Goal: Information Seeking & Learning: Learn about a topic

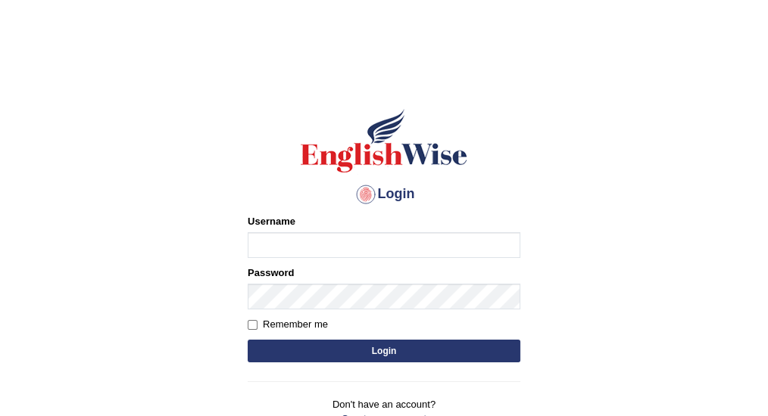
drag, startPoint x: 385, startPoint y: 247, endPoint x: 391, endPoint y: 260, distance: 14.2
click at [385, 247] on input "Username" at bounding box center [384, 245] width 273 height 26
type input "vijivarghese"
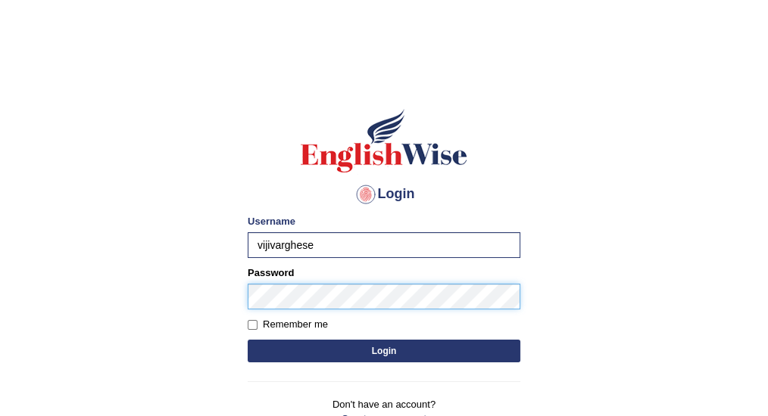
click at [248, 340] on button "Login" at bounding box center [384, 351] width 273 height 23
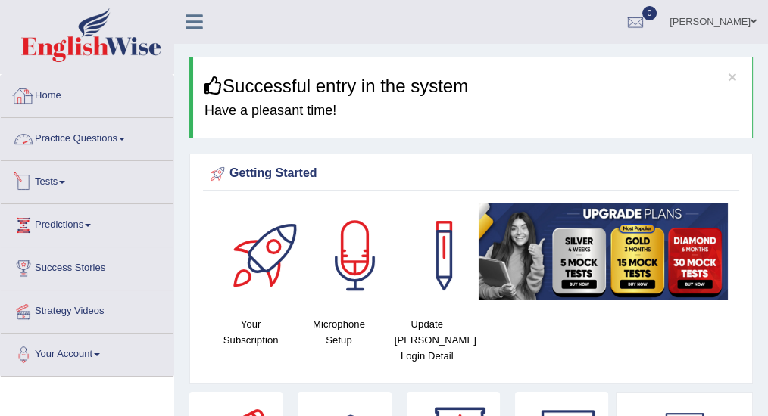
drag, startPoint x: 87, startPoint y: 138, endPoint x: 104, endPoint y: 145, distance: 19.0
click at [87, 138] on link "Practice Questions" at bounding box center [87, 137] width 173 height 38
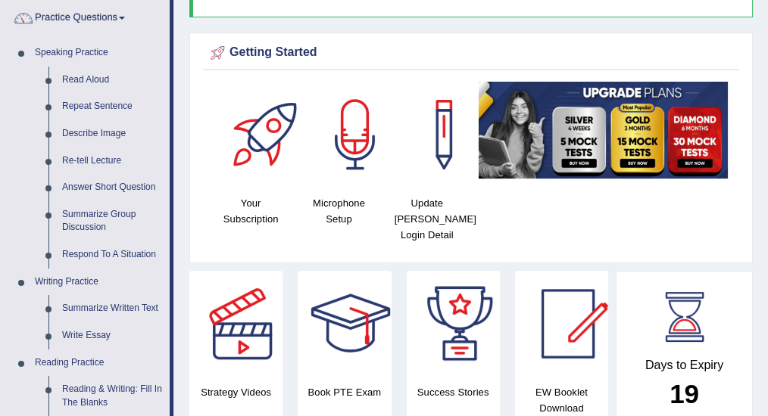
scroll to position [50, 0]
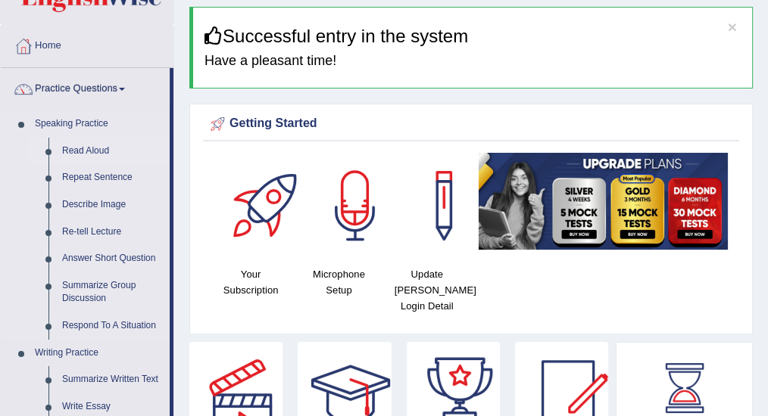
click at [101, 147] on link "Read Aloud" at bounding box center [112, 151] width 114 height 27
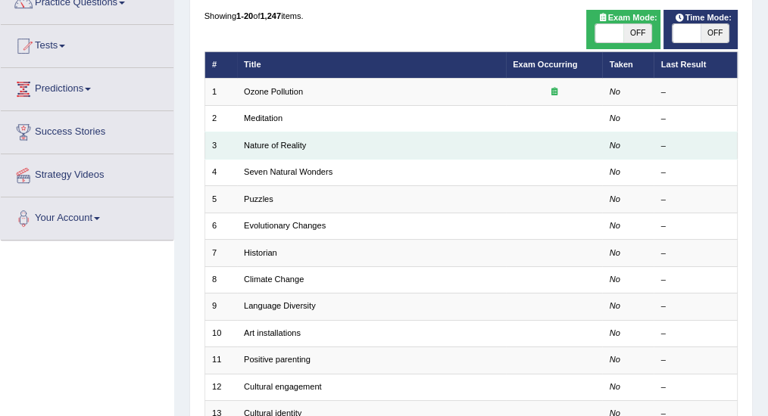
scroll to position [151, 0]
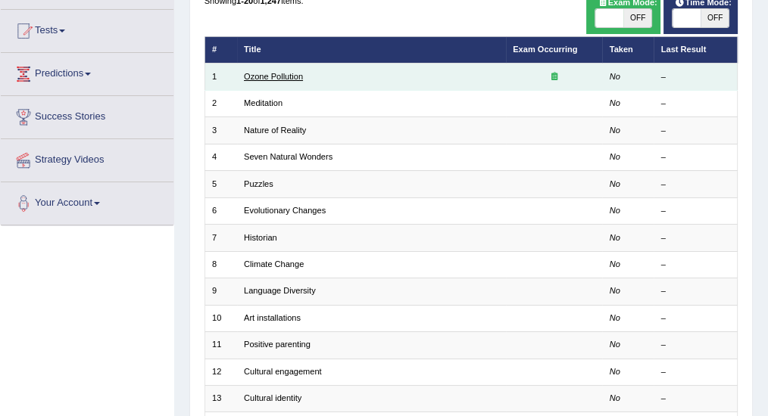
click at [280, 79] on link "Ozone Pollution" at bounding box center [273, 76] width 59 height 9
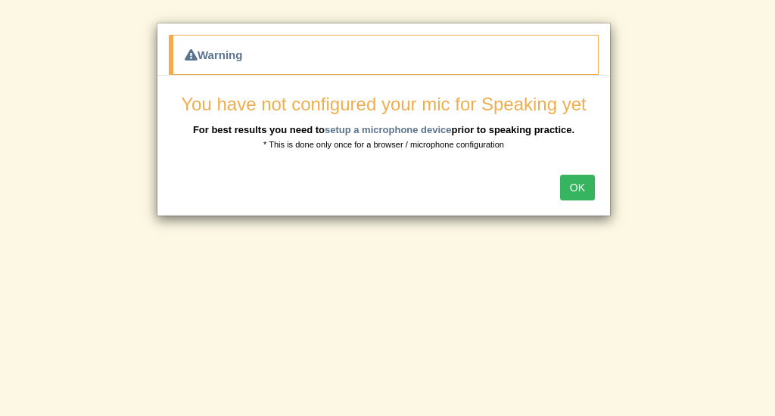
click at [591, 177] on button "OK" at bounding box center [577, 188] width 35 height 26
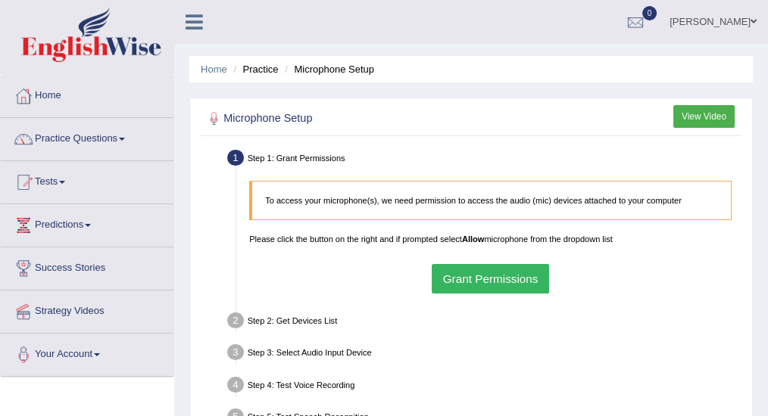
click at [508, 279] on button "Grant Permissions" at bounding box center [490, 279] width 117 height 30
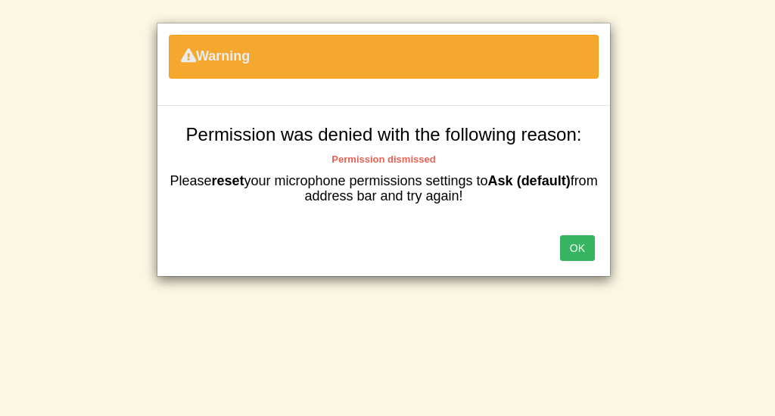
click at [572, 248] on button "OK" at bounding box center [577, 248] width 35 height 26
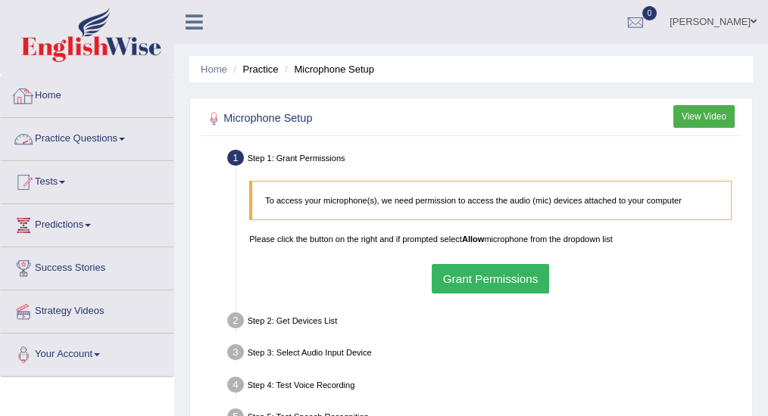
click at [45, 92] on link "Home" at bounding box center [87, 94] width 173 height 38
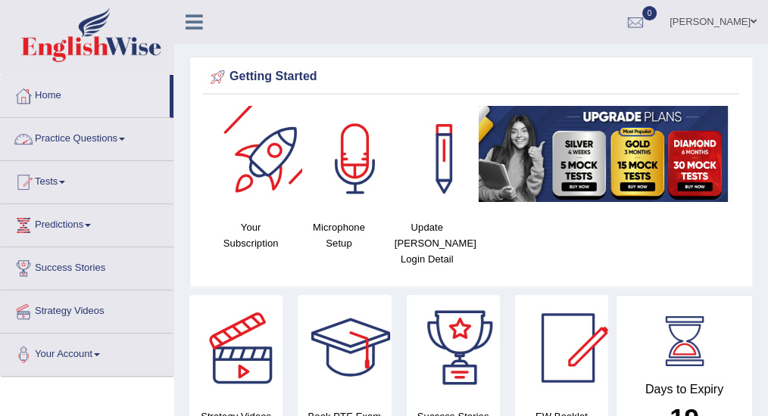
click at [71, 139] on link "Practice Questions" at bounding box center [87, 137] width 173 height 38
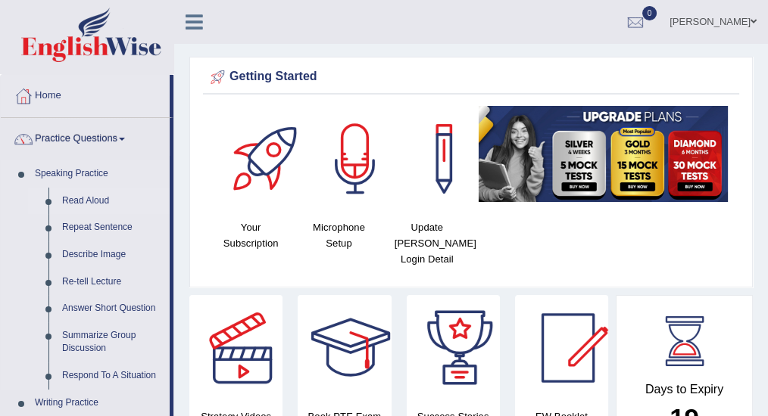
click at [83, 198] on link "Read Aloud" at bounding box center [112, 201] width 114 height 27
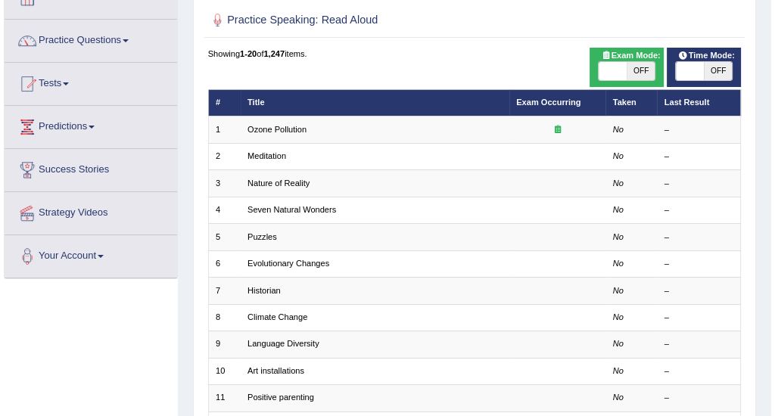
scroll to position [101, 0]
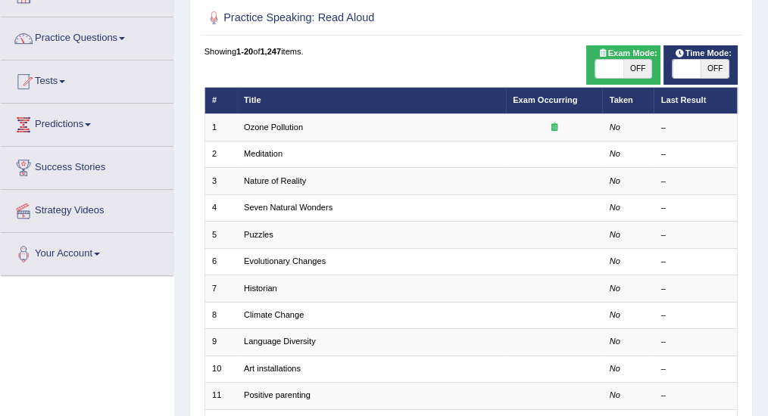
click at [646, 70] on span "OFF" at bounding box center [637, 69] width 28 height 18
checkbox input "true"
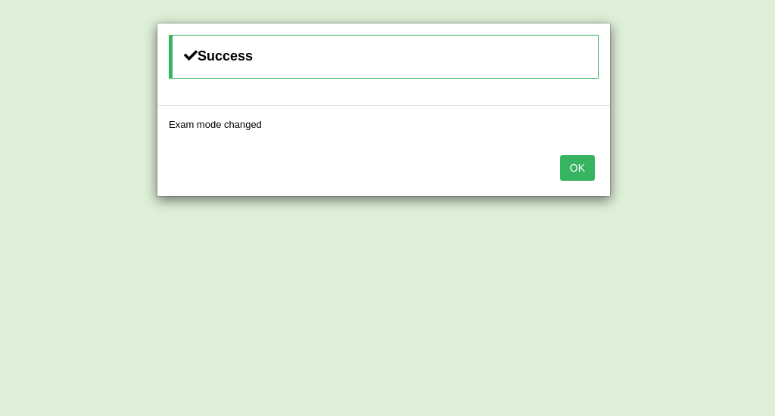
click at [579, 167] on button "OK" at bounding box center [577, 168] width 35 height 26
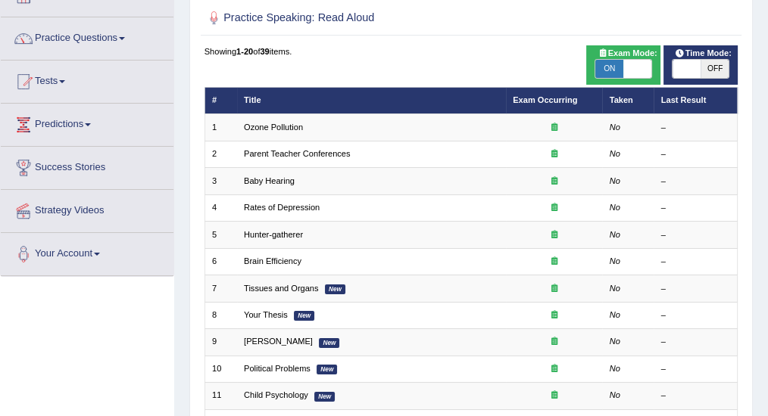
click at [717, 70] on span "OFF" at bounding box center [714, 69] width 28 height 18
checkbox input "true"
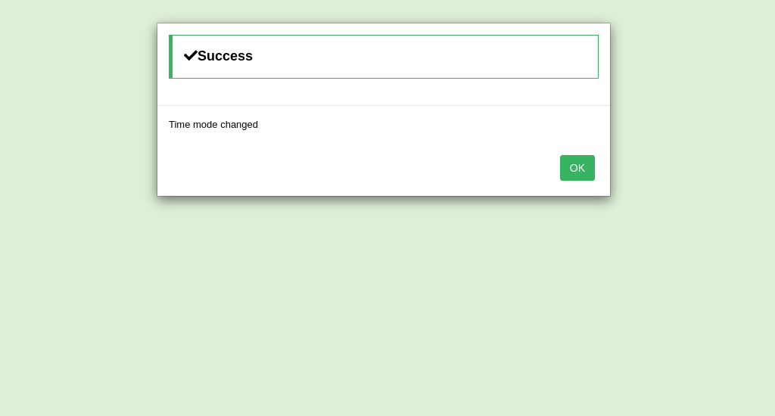
click at [580, 167] on button "OK" at bounding box center [577, 168] width 35 height 26
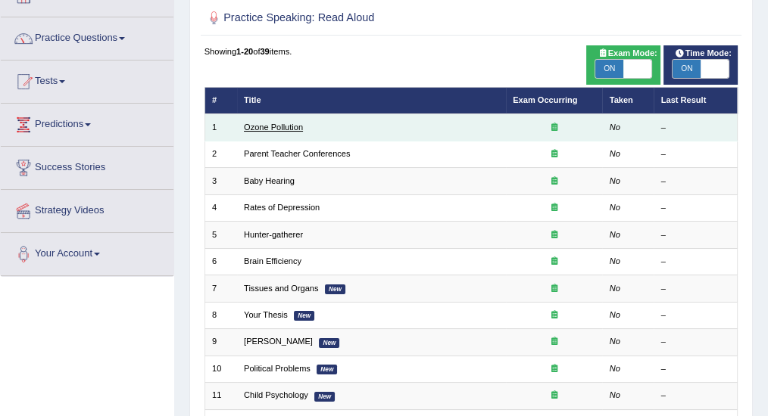
click at [252, 124] on link "Ozone Pollution" at bounding box center [273, 127] width 59 height 9
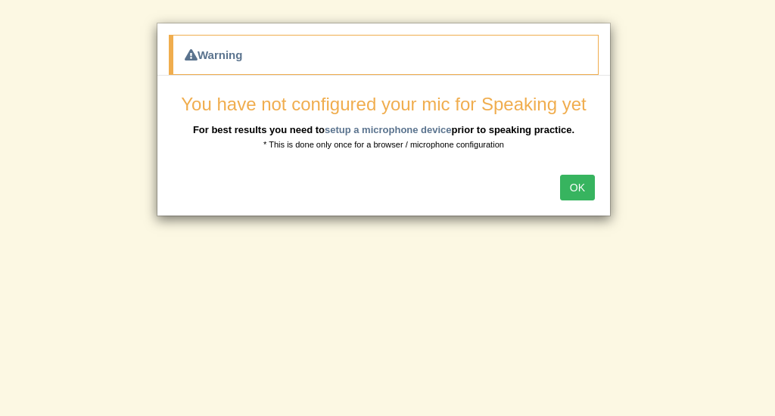
click at [577, 183] on button "OK" at bounding box center [577, 188] width 35 height 26
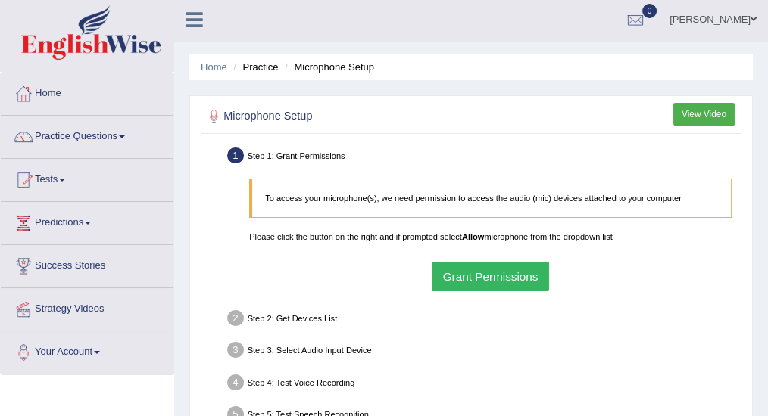
scroll to position [101, 0]
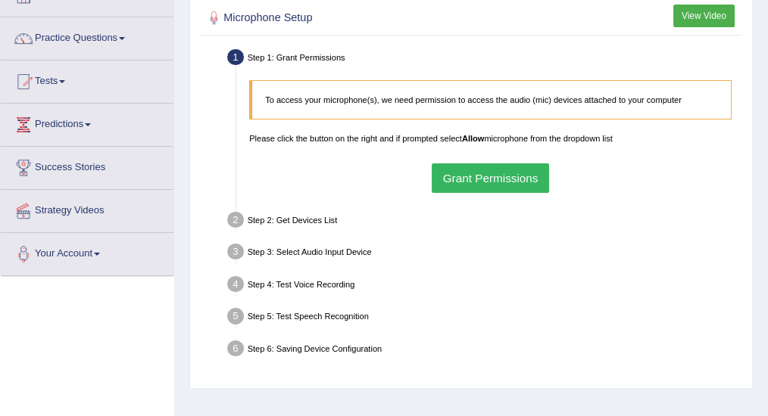
click at [494, 179] on button "Grant Permissions" at bounding box center [490, 179] width 117 height 30
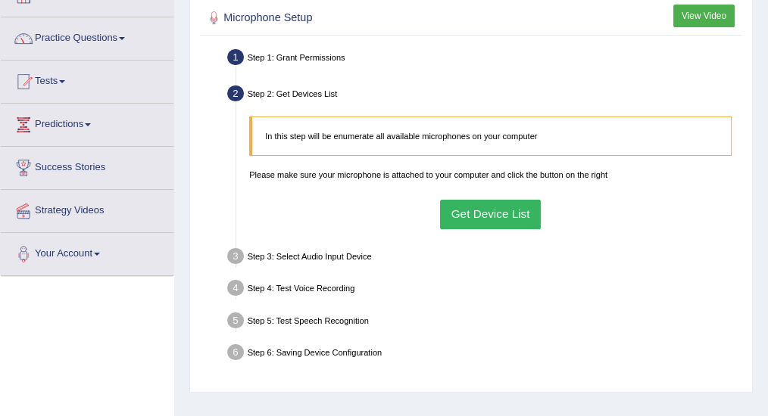
click at [516, 217] on button "Get Device List" at bounding box center [490, 215] width 101 height 30
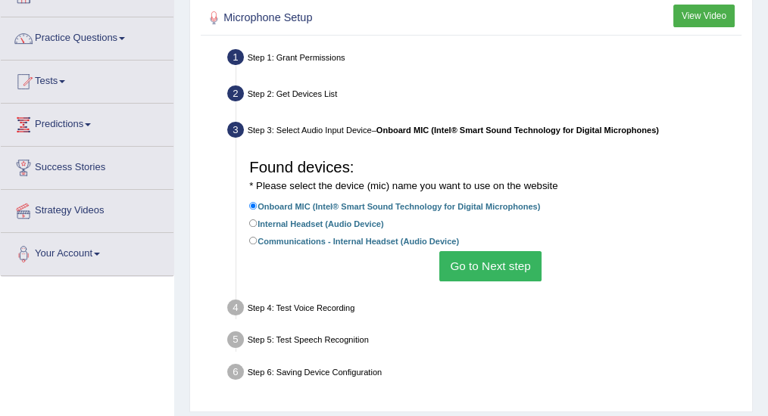
click at [478, 273] on button "Go to Next step" at bounding box center [490, 266] width 102 height 30
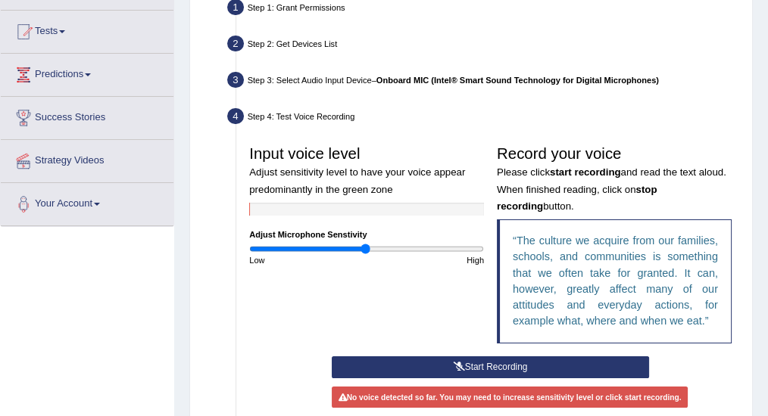
scroll to position [201, 0]
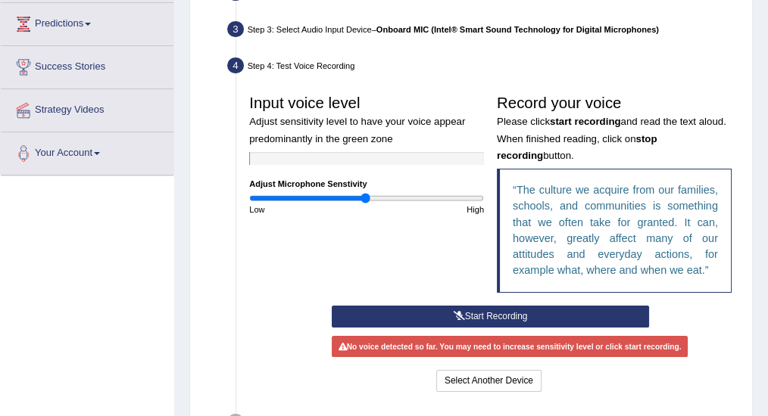
click at [473, 311] on button "Start Recording" at bounding box center [490, 317] width 317 height 22
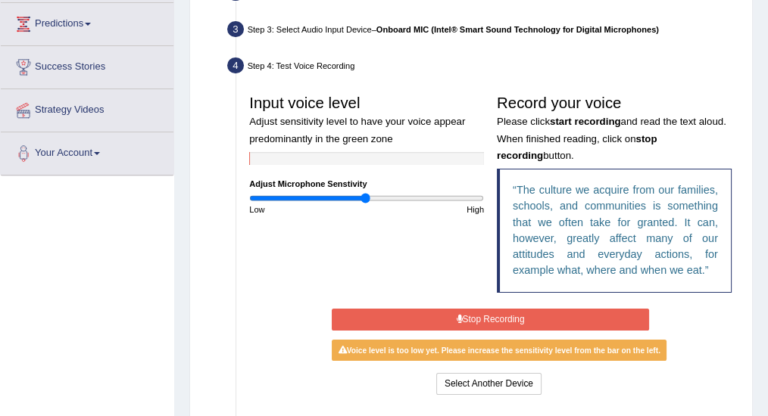
click at [523, 314] on button "Stop Recording" at bounding box center [490, 320] width 317 height 22
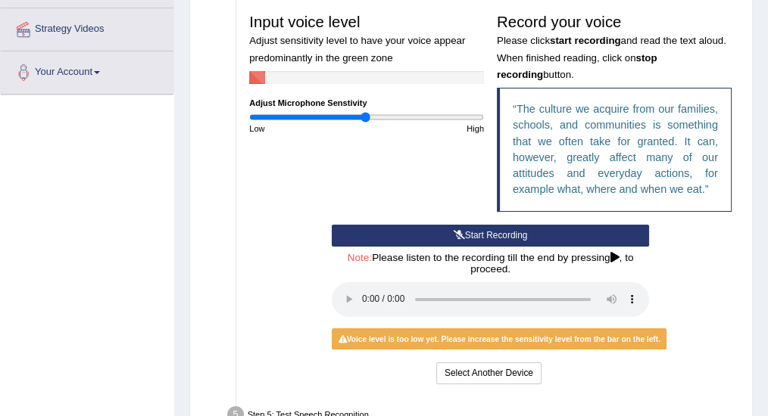
scroll to position [303, 0]
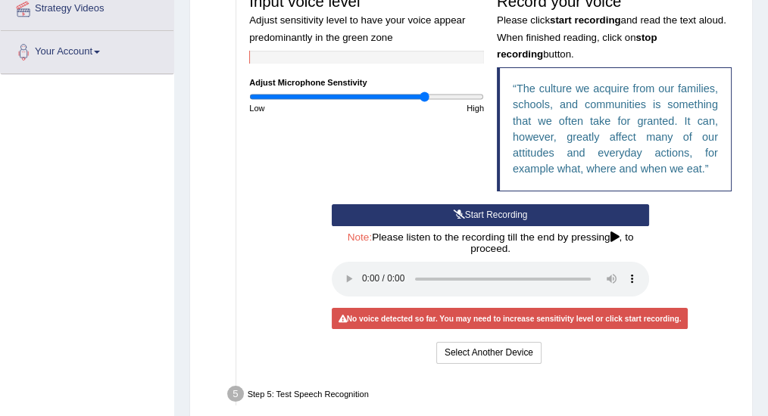
drag, startPoint x: 367, startPoint y: 98, endPoint x: 424, endPoint y: 103, distance: 57.0
type input "1.52"
click at [424, 102] on input "range" at bounding box center [366, 97] width 235 height 11
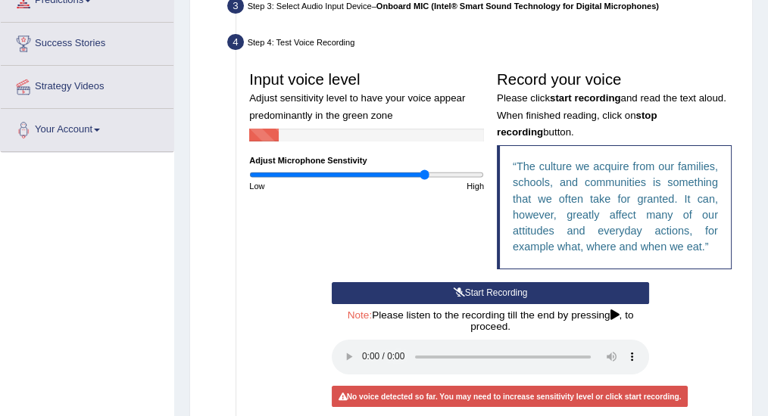
scroll to position [201, 0]
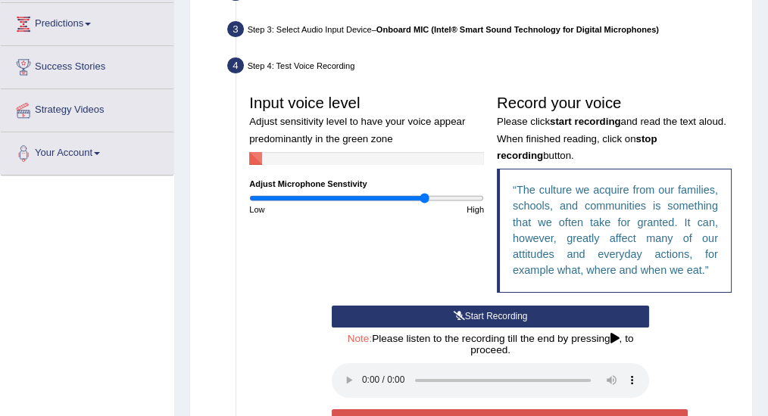
click at [488, 313] on button "Start Recording" at bounding box center [490, 317] width 317 height 22
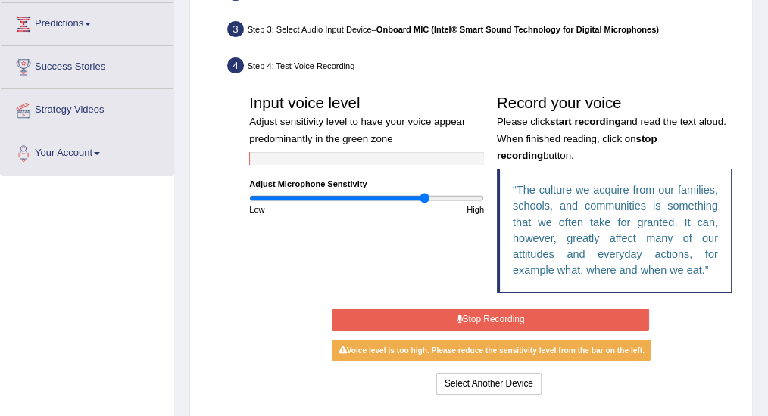
click at [469, 318] on button "Stop Recording" at bounding box center [490, 320] width 317 height 22
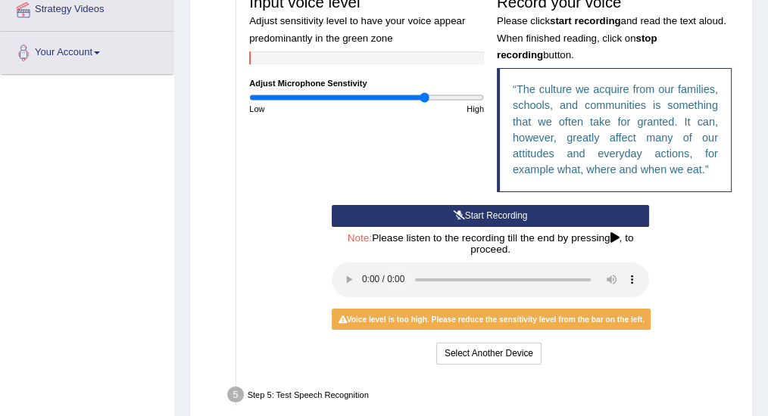
scroll to position [298, 0]
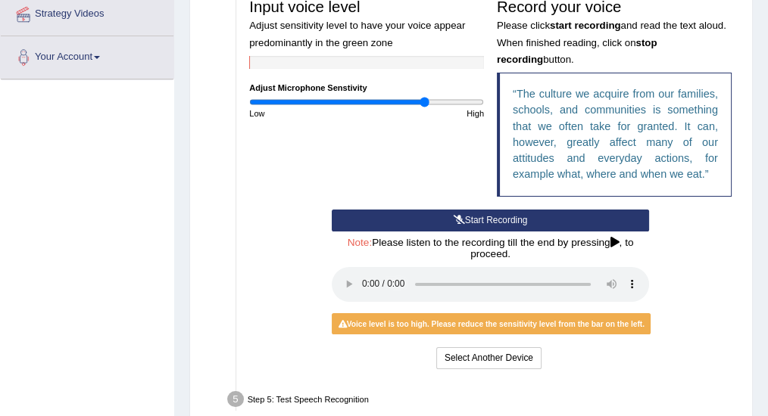
click at [493, 217] on button "Start Recording" at bounding box center [490, 221] width 317 height 22
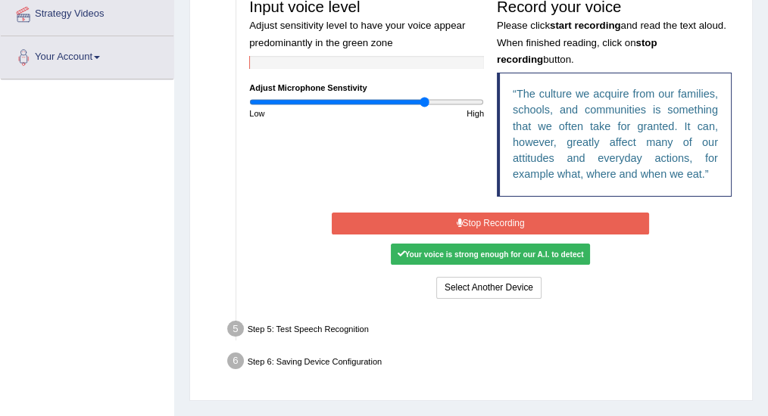
click at [482, 219] on button "Stop Recording" at bounding box center [490, 224] width 317 height 22
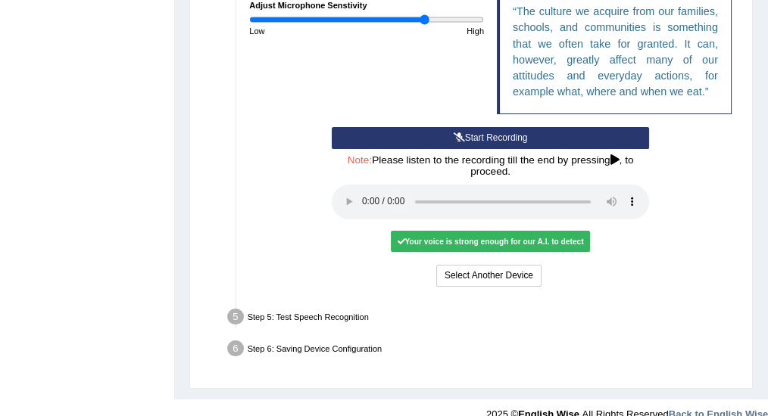
scroll to position [398, 0]
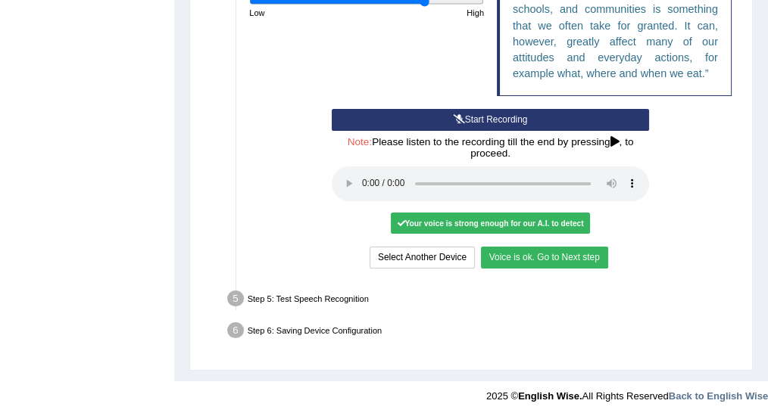
click at [564, 260] on button "Voice is ok. Go to Next step" at bounding box center [544, 258] width 127 height 22
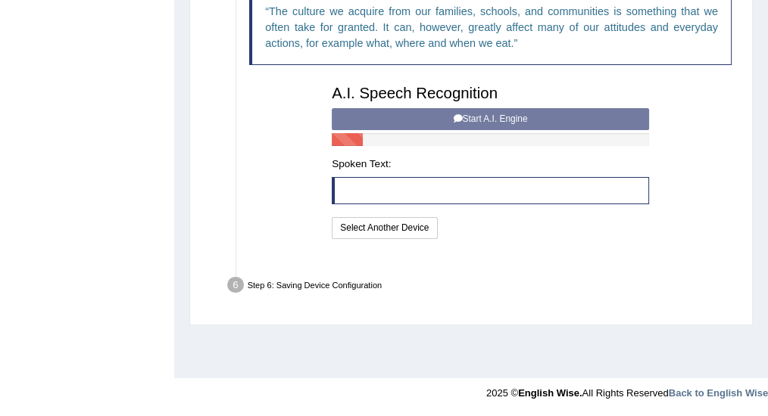
scroll to position [378, 0]
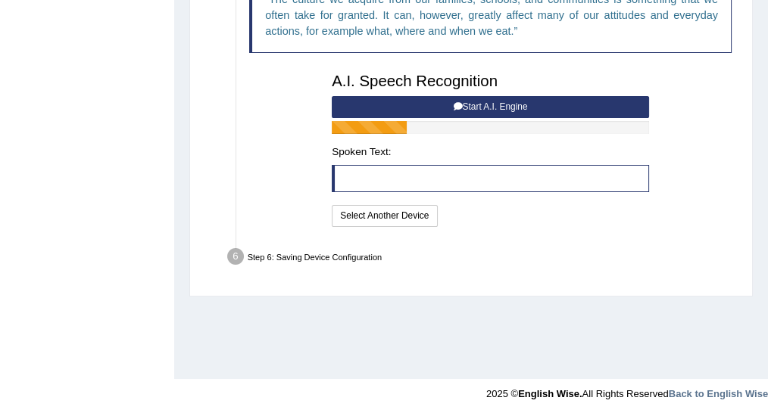
click at [480, 106] on button "Start A.I. Engine" at bounding box center [490, 107] width 317 height 22
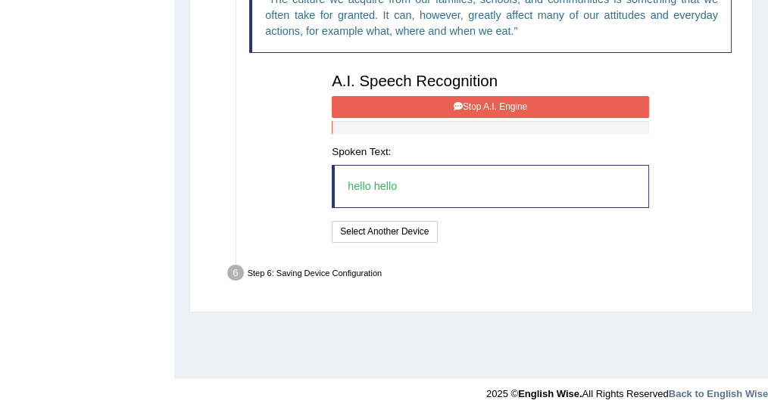
click at [494, 107] on button "Stop A.I. Engine" at bounding box center [490, 107] width 317 height 22
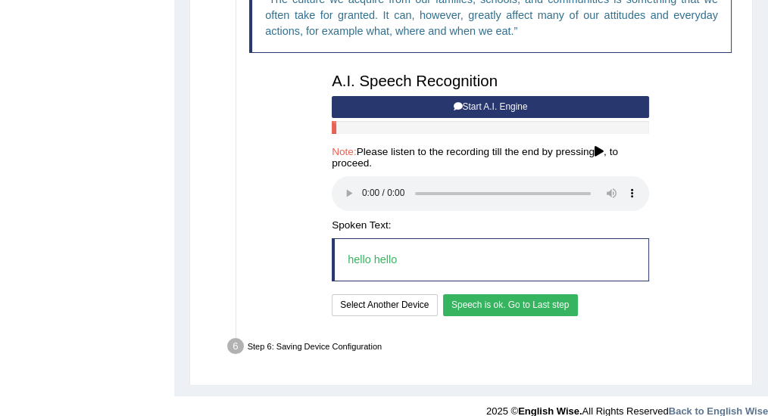
click at [497, 301] on button "Speech is ok. Go to Last step" at bounding box center [510, 306] width 135 height 22
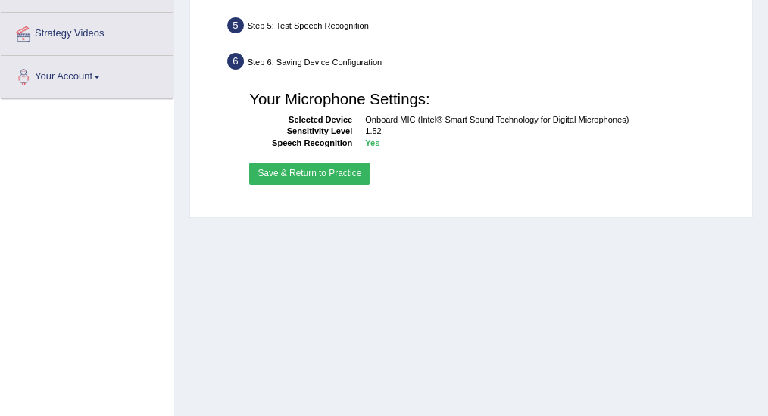
scroll to position [277, 0]
click at [329, 178] on button "Save & Return to Practice" at bounding box center [309, 175] width 120 height 22
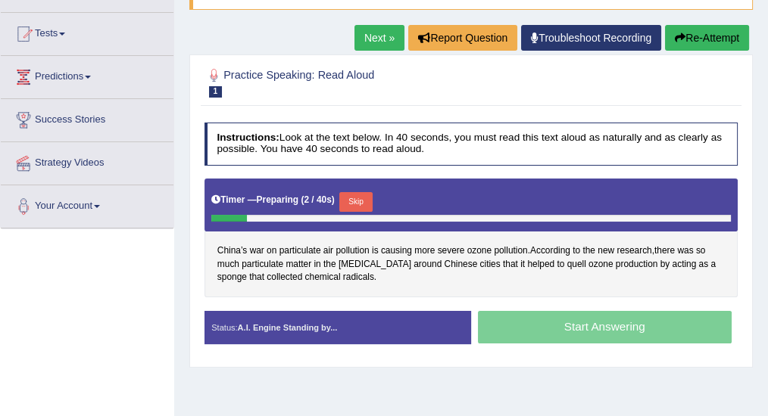
scroll to position [151, 0]
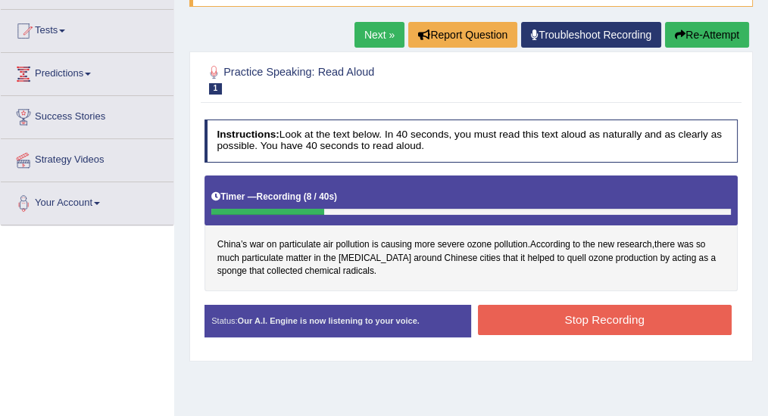
click at [588, 314] on button "Stop Recording" at bounding box center [605, 320] width 254 height 30
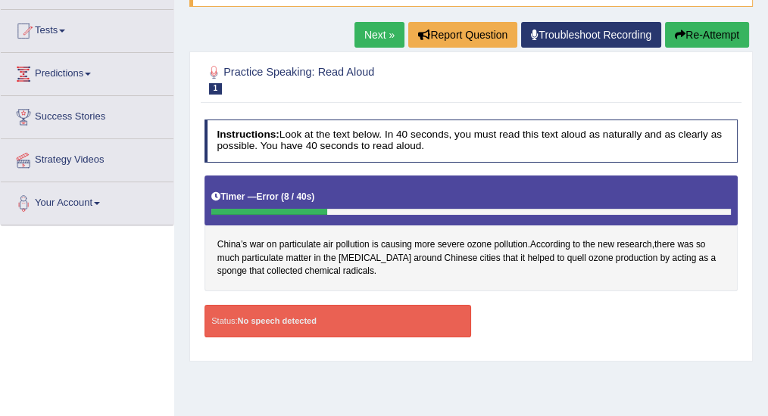
click at [706, 35] on button "Re-Attempt" at bounding box center [707, 35] width 84 height 26
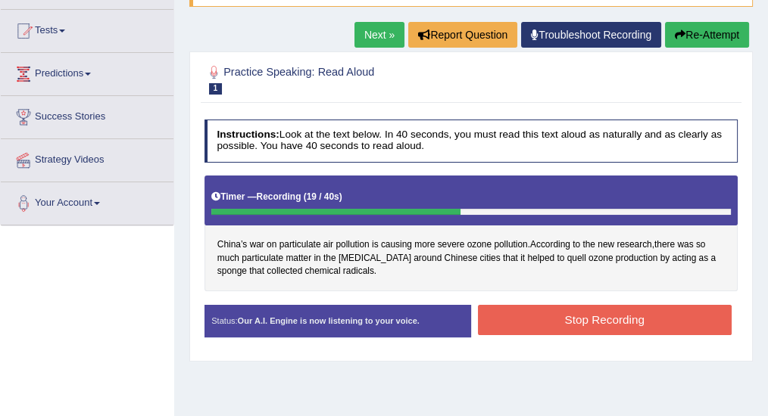
click at [556, 313] on button "Stop Recording" at bounding box center [605, 320] width 254 height 30
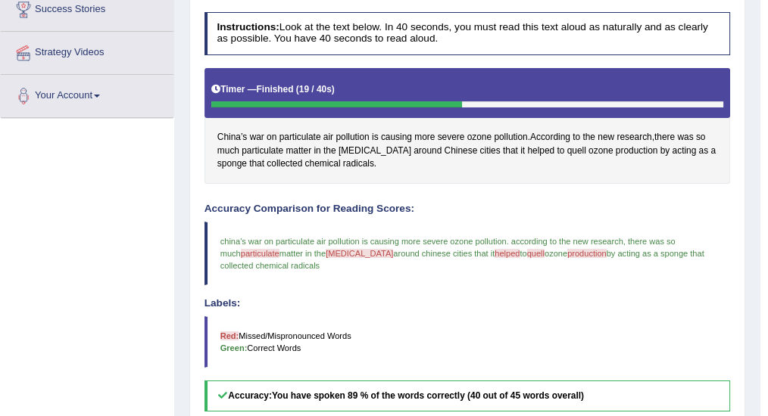
scroll to position [140, 0]
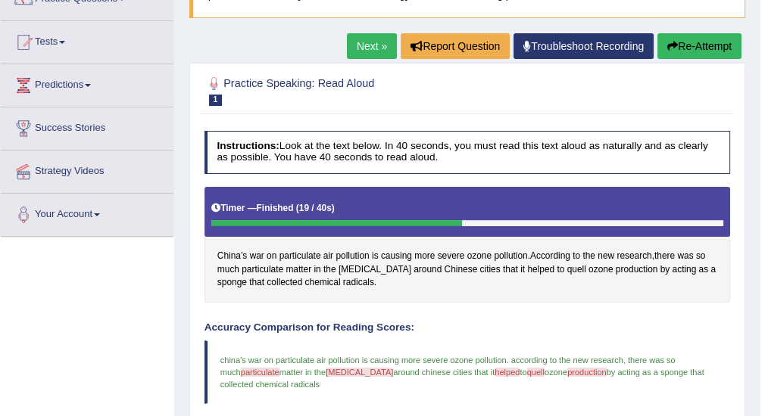
click at [95, 87] on link "Predictions" at bounding box center [87, 83] width 173 height 38
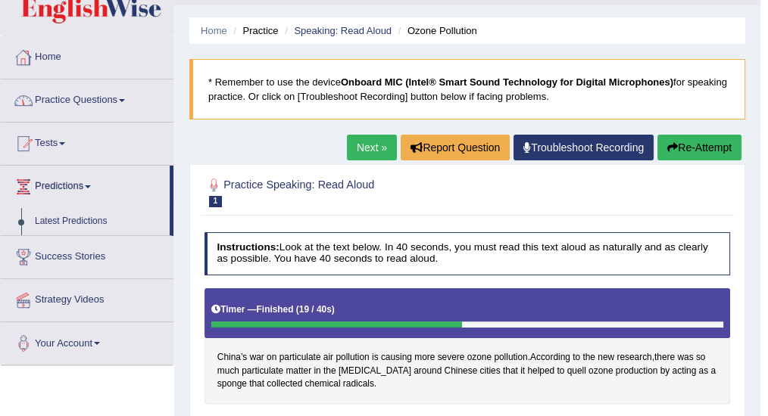
scroll to position [0, 0]
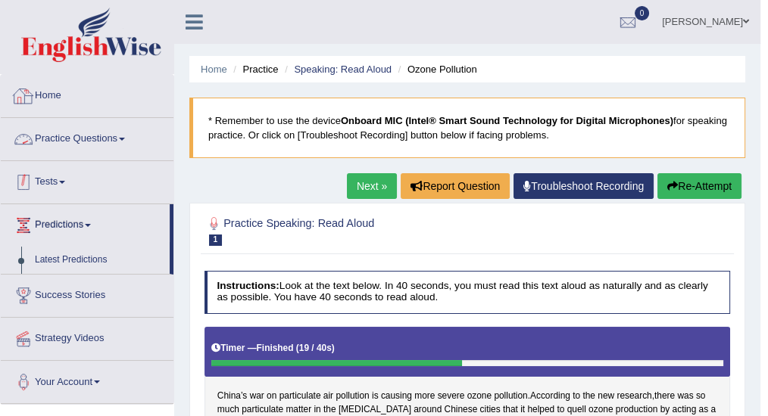
click at [100, 144] on link "Practice Questions" at bounding box center [87, 137] width 173 height 38
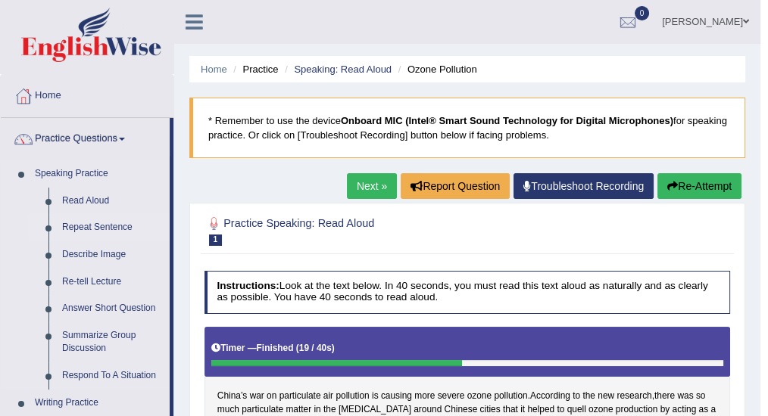
click at [124, 226] on link "Repeat Sentence" at bounding box center [112, 227] width 114 height 27
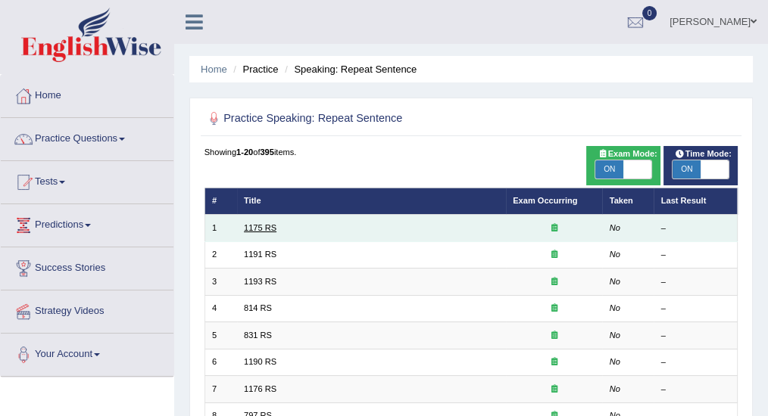
click at [267, 229] on link "1175 RS" at bounding box center [260, 227] width 33 height 9
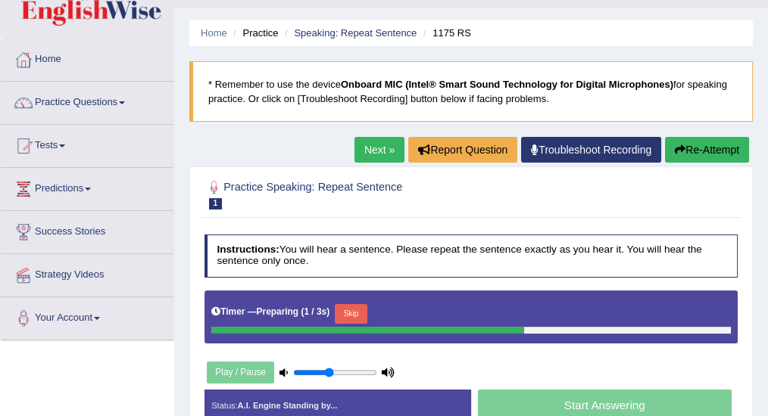
scroll to position [101, 0]
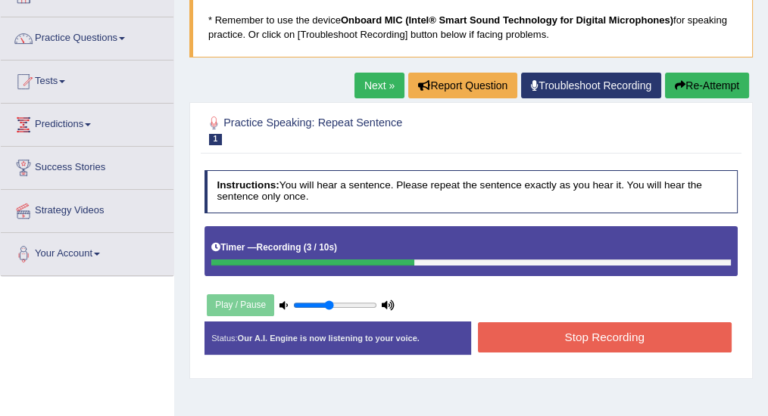
click at [602, 329] on button "Stop Recording" at bounding box center [605, 338] width 254 height 30
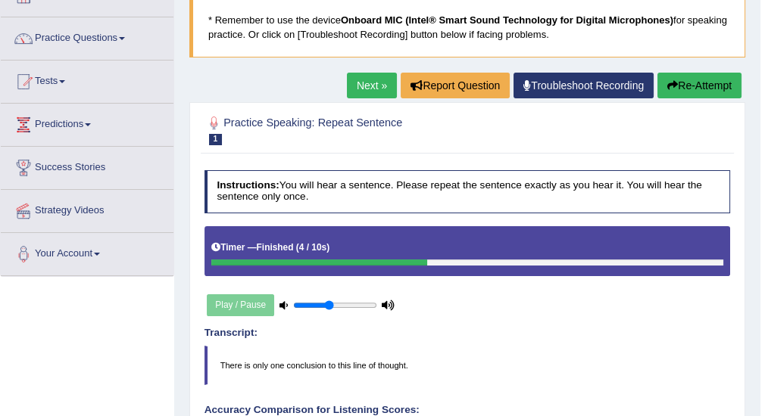
drag, startPoint x: 360, startPoint y: 84, endPoint x: 379, endPoint y: 86, distance: 19.8
click at [360, 84] on link "Next »" at bounding box center [372, 86] width 50 height 26
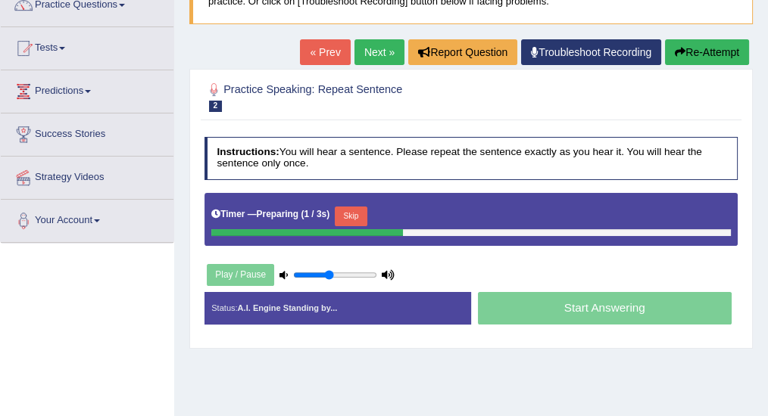
scroll to position [151, 0]
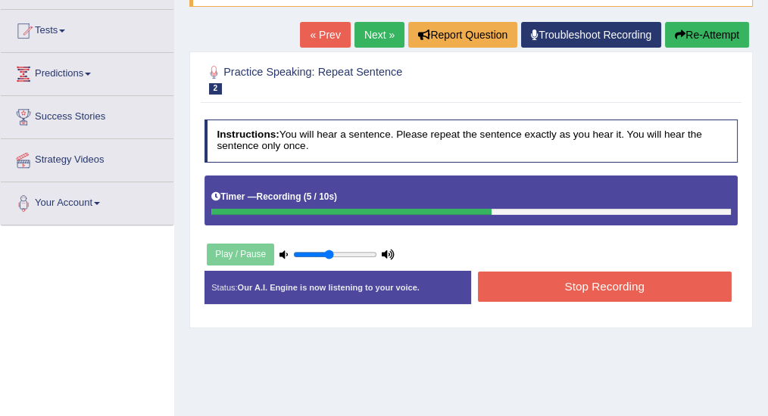
click at [609, 286] on button "Stop Recording" at bounding box center [605, 287] width 254 height 30
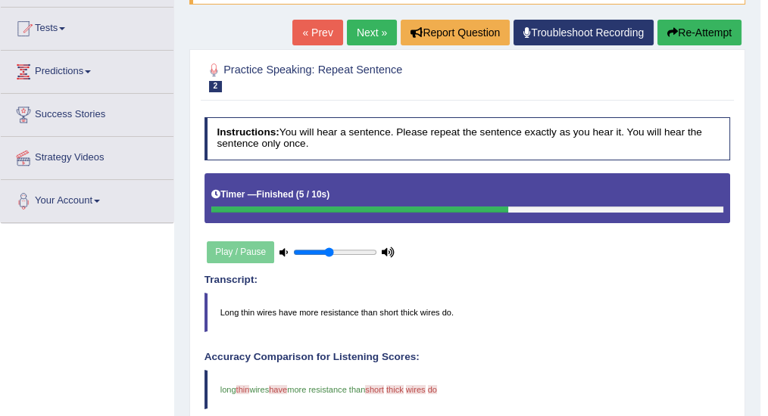
scroll to position [50, 0]
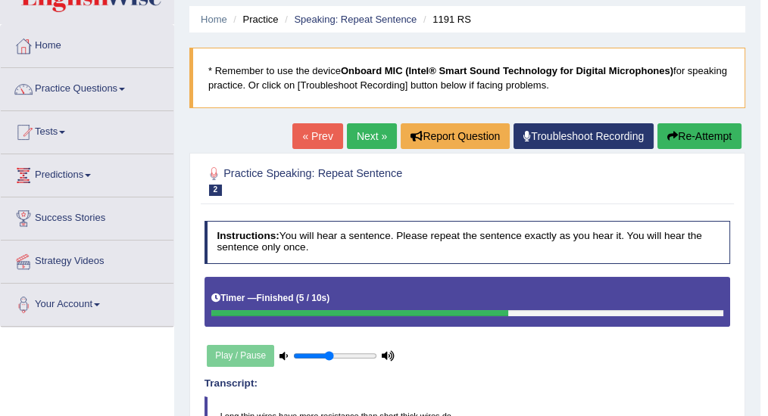
click at [360, 132] on link "Next »" at bounding box center [372, 136] width 50 height 26
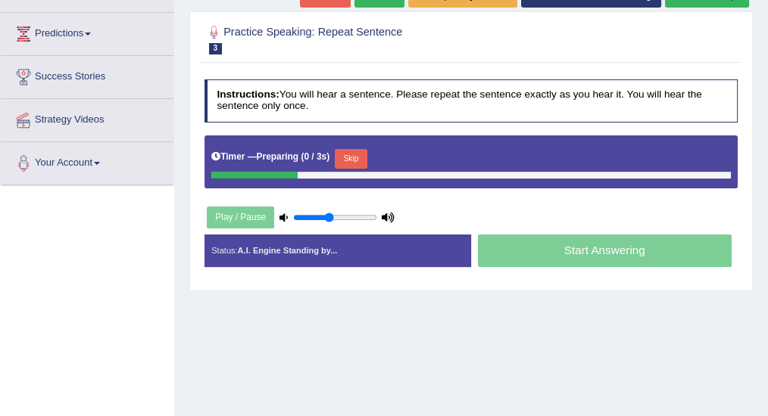
scroll to position [201, 0]
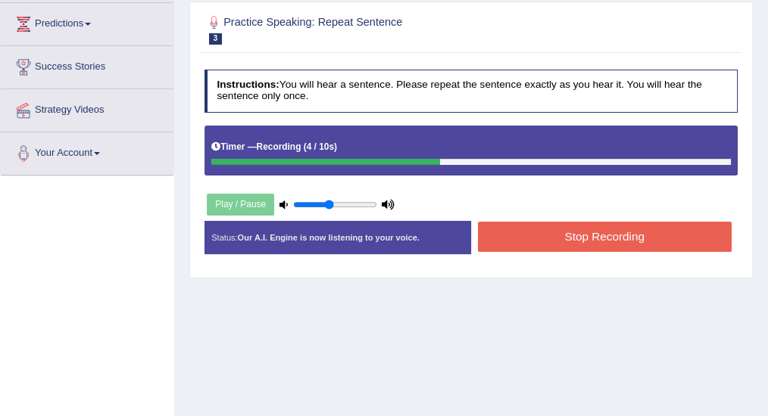
click at [588, 242] on button "Stop Recording" at bounding box center [605, 237] width 254 height 30
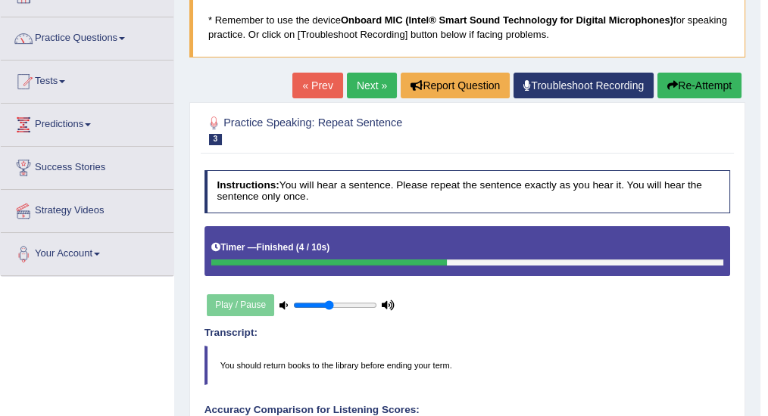
scroll to position [0, 0]
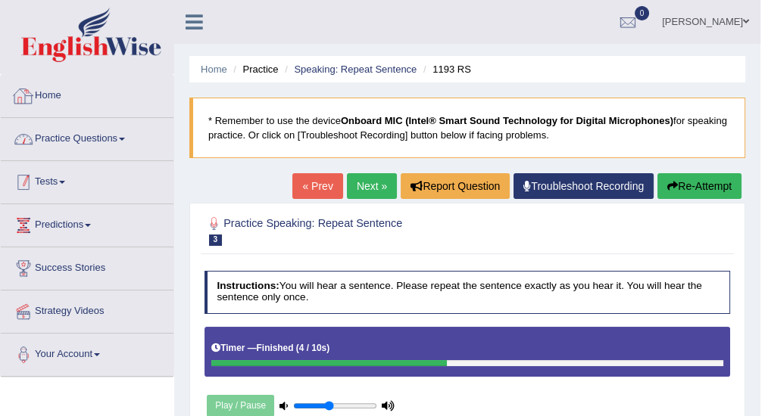
click at [108, 142] on link "Practice Questions" at bounding box center [87, 137] width 173 height 38
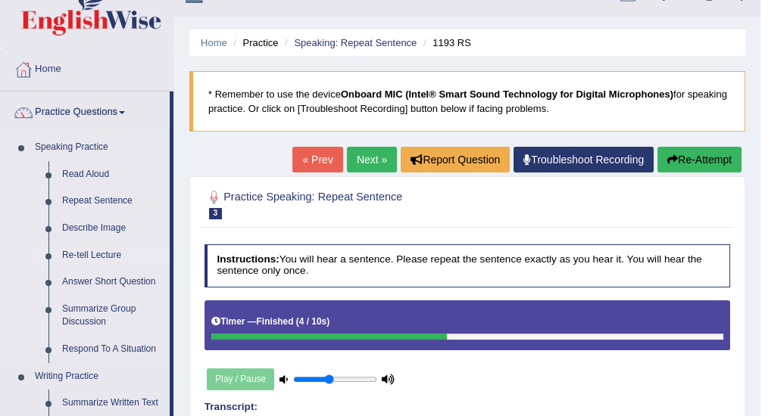
scroll to position [50, 0]
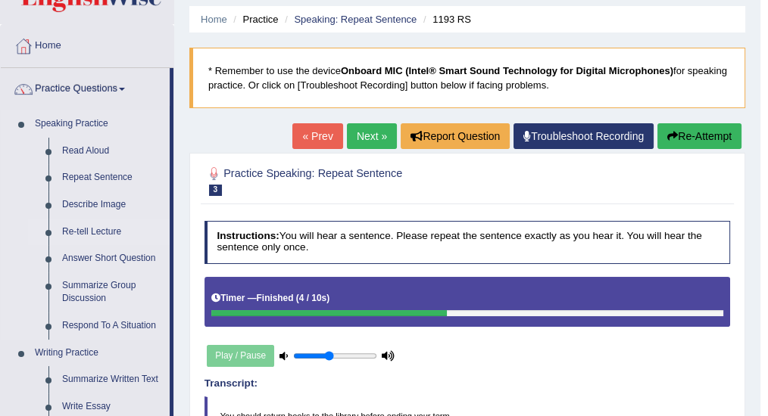
click at [92, 232] on link "Re-tell Lecture" at bounding box center [112, 232] width 114 height 27
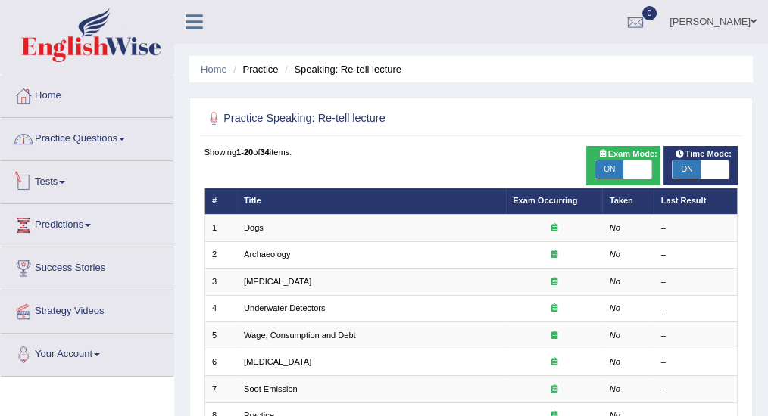
click at [83, 136] on link "Practice Questions" at bounding box center [87, 137] width 173 height 38
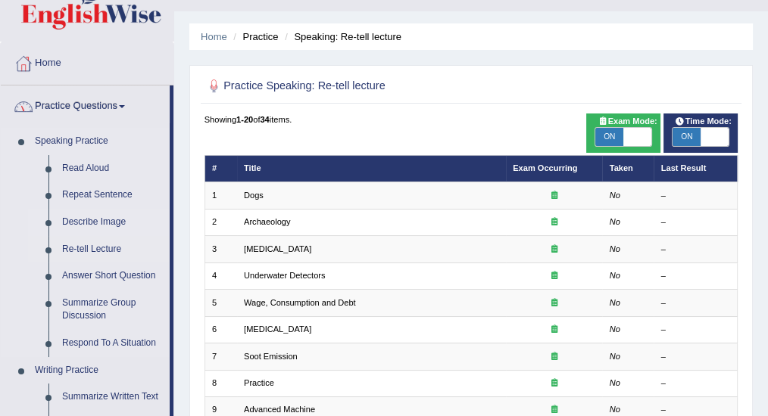
scroll to position [50, 0]
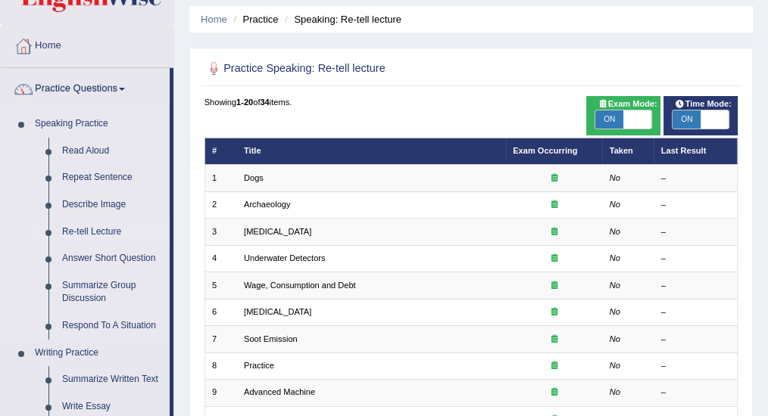
click at [105, 227] on link "Re-tell Lecture" at bounding box center [112, 232] width 114 height 27
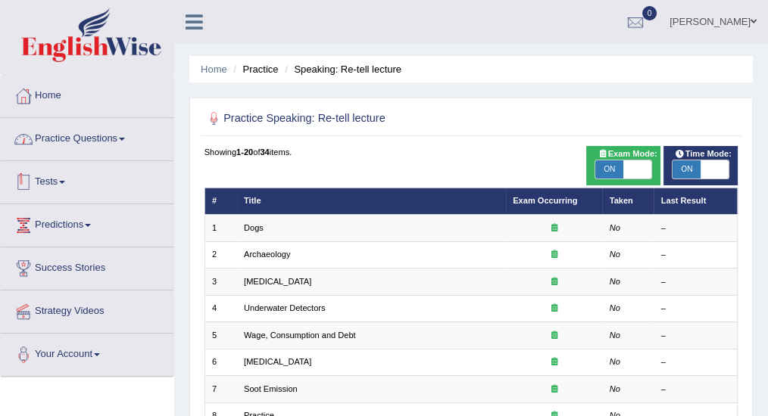
click at [103, 136] on link "Practice Questions" at bounding box center [87, 137] width 173 height 38
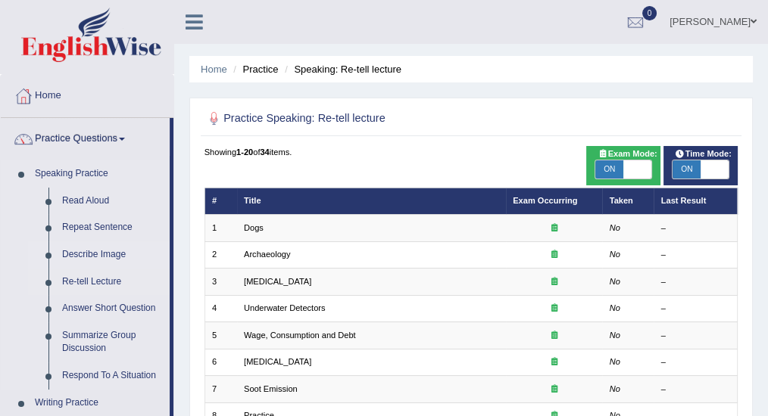
click at [111, 256] on link "Describe Image" at bounding box center [112, 255] width 114 height 27
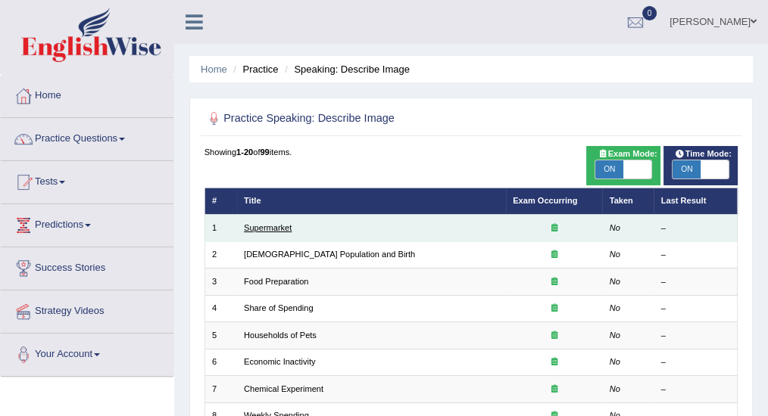
click at [271, 227] on link "Supermarket" at bounding box center [268, 227] width 48 height 9
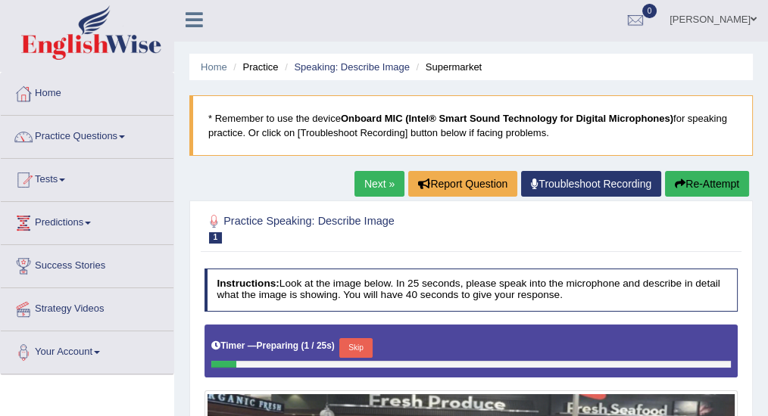
scroll to position [201, 0]
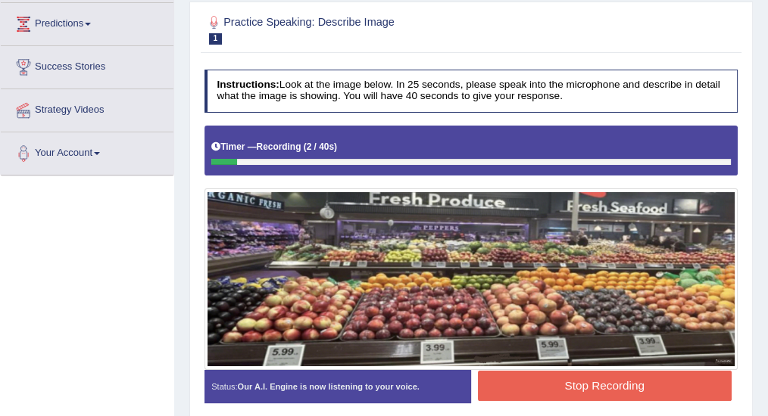
click at [535, 384] on button "Stop Recording" at bounding box center [605, 386] width 254 height 30
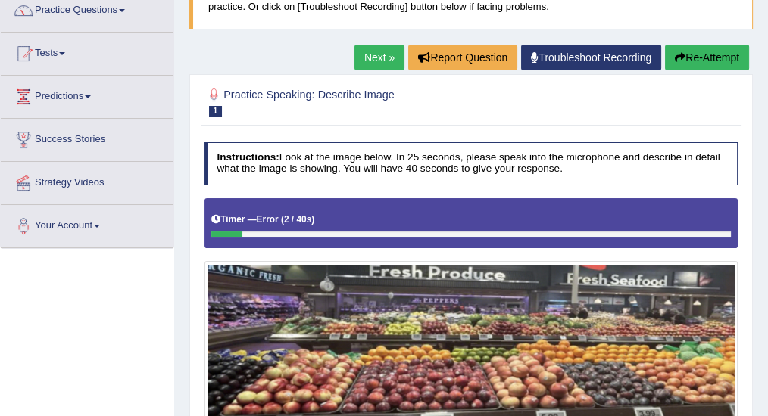
scroll to position [101, 0]
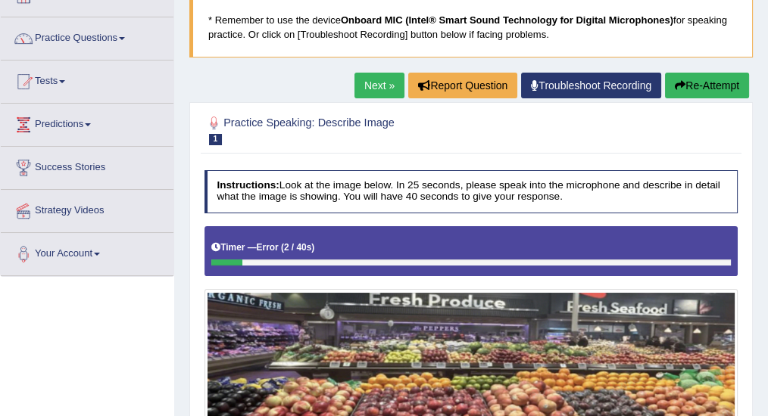
click at [689, 83] on button "Re-Attempt" at bounding box center [707, 86] width 84 height 26
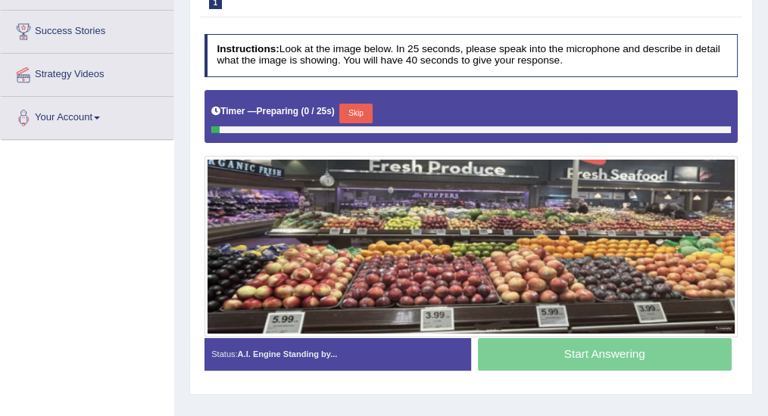
scroll to position [254, 0]
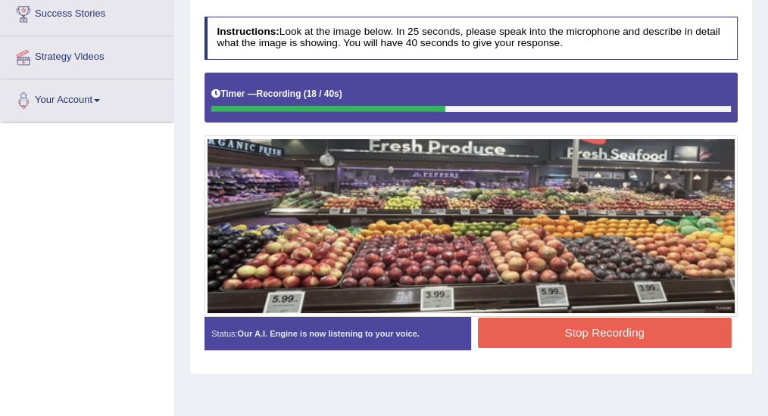
click at [594, 321] on button "Stop Recording" at bounding box center [605, 333] width 254 height 30
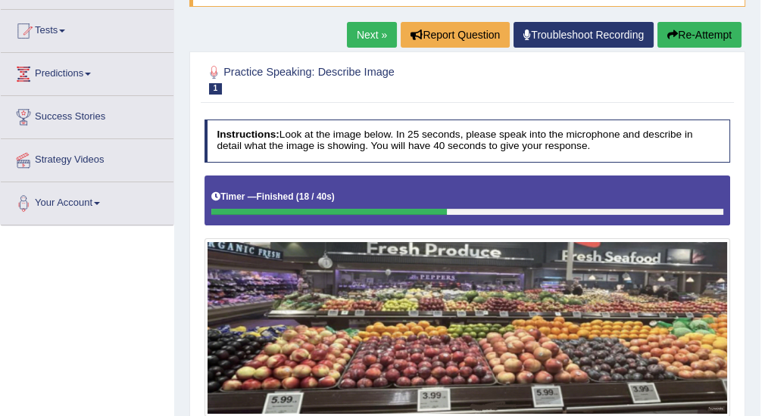
scroll to position [0, 0]
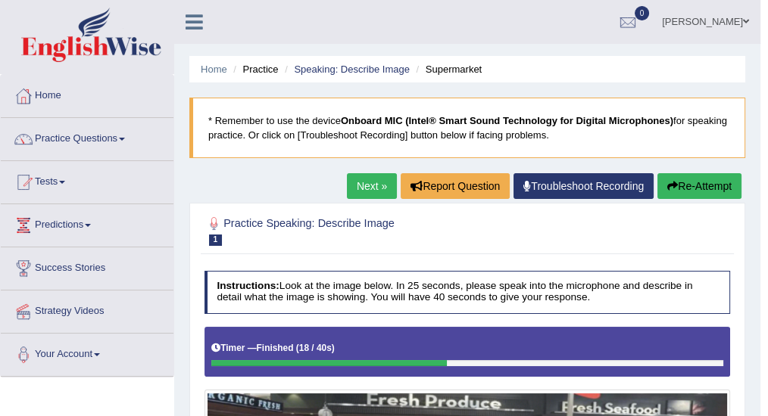
click at [560, 285] on h4 "Instructions: Look at the image below. In 25 seconds, please speak into the mic…" at bounding box center [467, 292] width 526 height 43
click at [559, 285] on h4 "Instructions: Look at the image below. In 25 seconds, please speak into the mic…" at bounding box center [467, 292] width 526 height 43
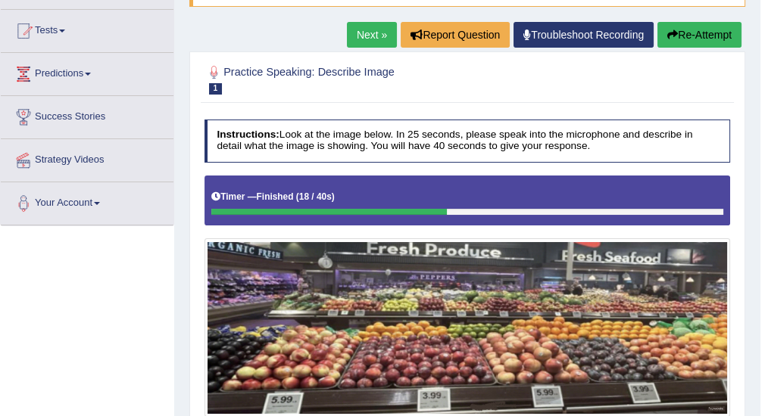
scroll to position [101, 0]
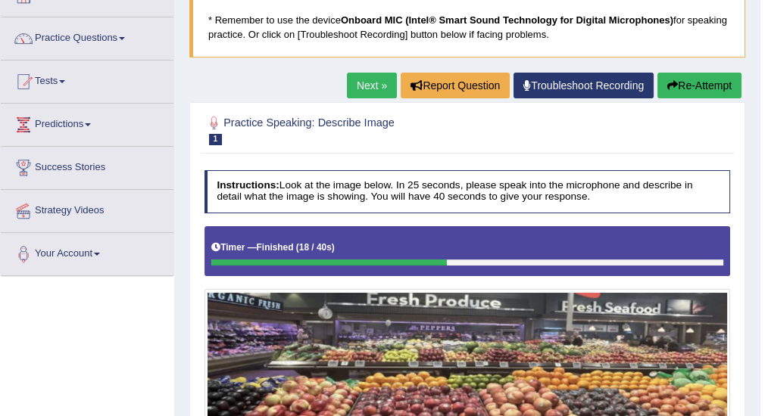
click at [675, 91] on button "Re-Attempt" at bounding box center [699, 86] width 84 height 26
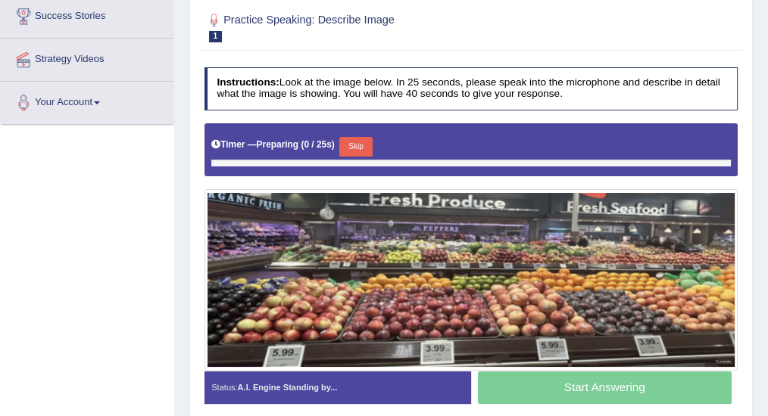
scroll to position [348, 0]
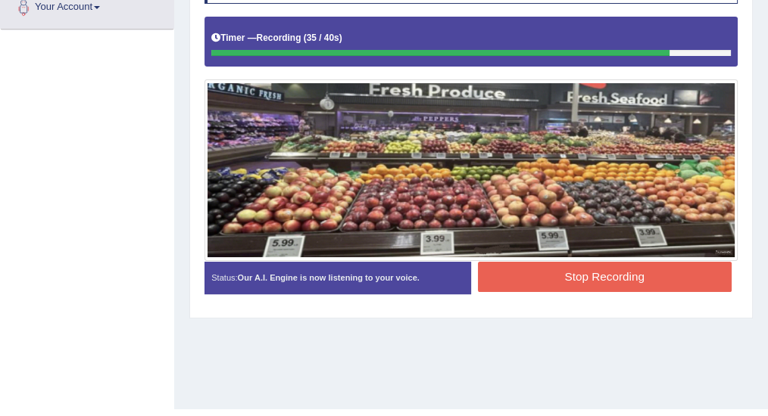
click at [597, 279] on button "Stop Recording" at bounding box center [605, 277] width 254 height 30
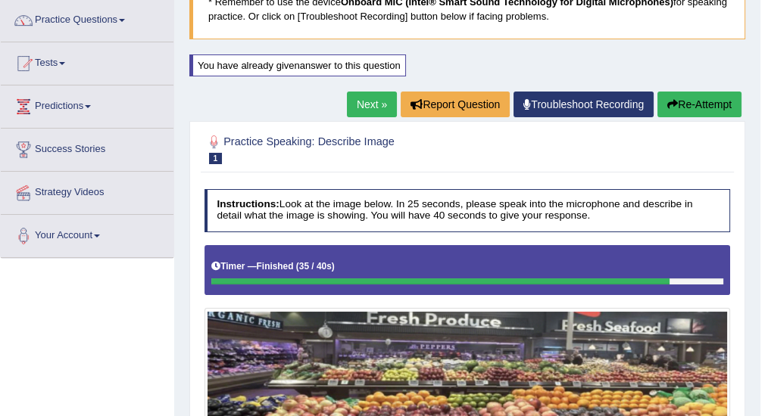
scroll to position [0, 0]
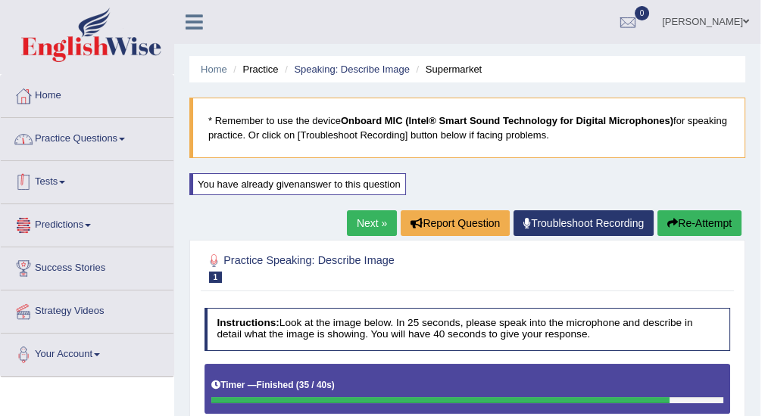
click at [106, 135] on link "Practice Questions" at bounding box center [87, 137] width 173 height 38
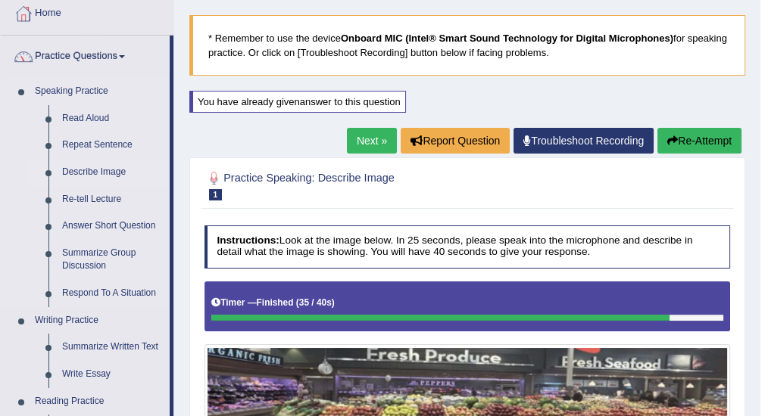
scroll to position [101, 0]
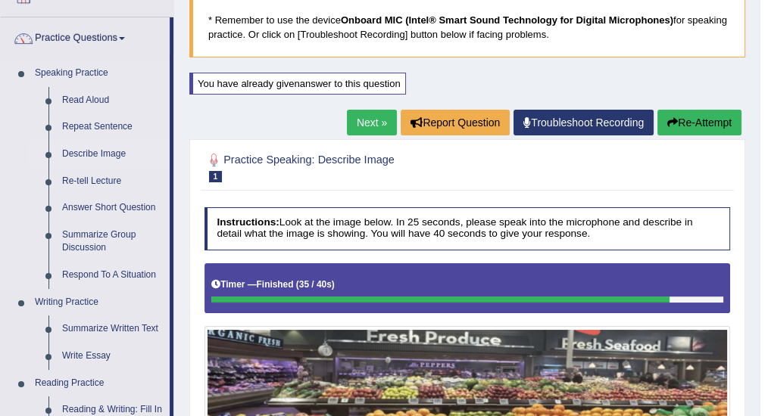
click at [108, 150] on link "Describe Image" at bounding box center [112, 154] width 114 height 27
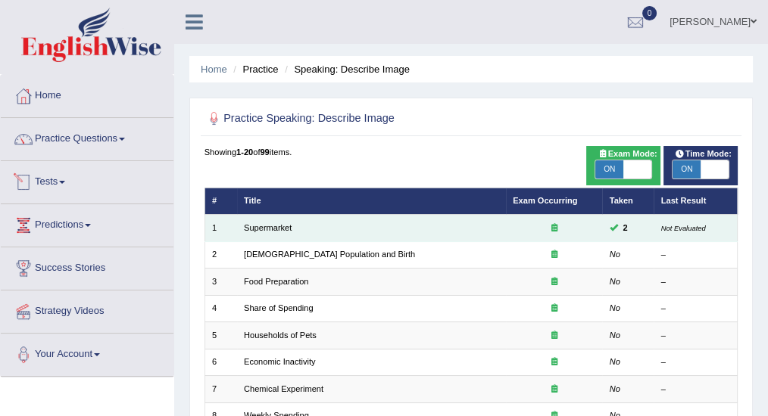
scroll to position [50, 0]
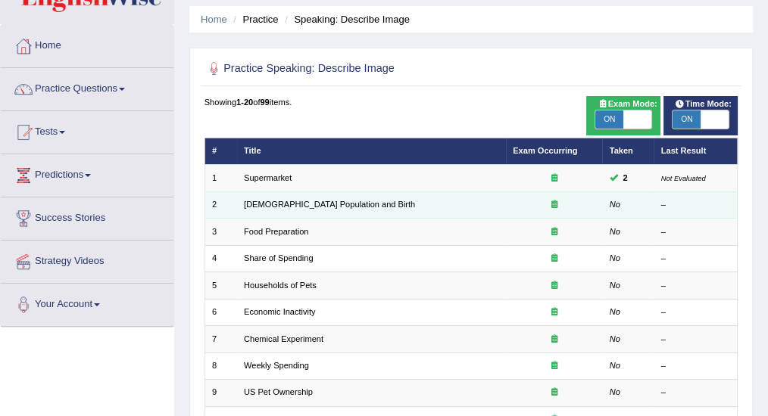
click at [282, 209] on td "[DEMOGRAPHIC_DATA] Population and Birth" at bounding box center [371, 205] width 269 height 26
click at [329, 204] on link "[DEMOGRAPHIC_DATA] Population and Birth" at bounding box center [329, 204] width 171 height 9
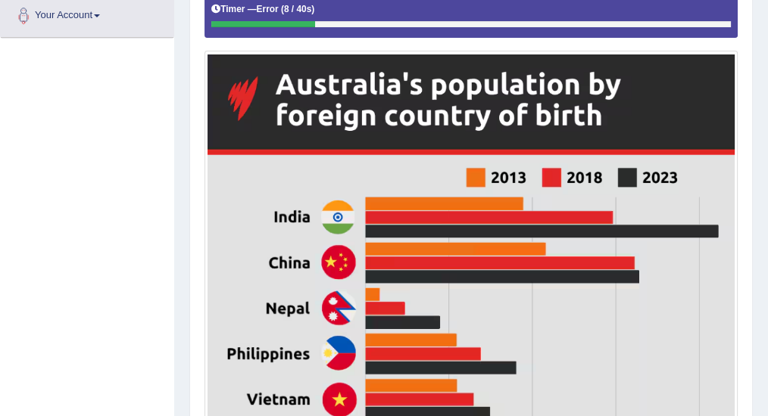
scroll to position [173, 0]
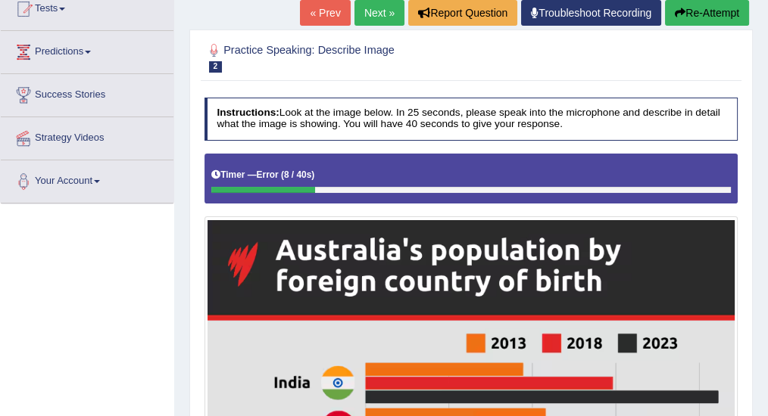
click at [712, 5] on button "Re-Attempt" at bounding box center [707, 13] width 84 height 26
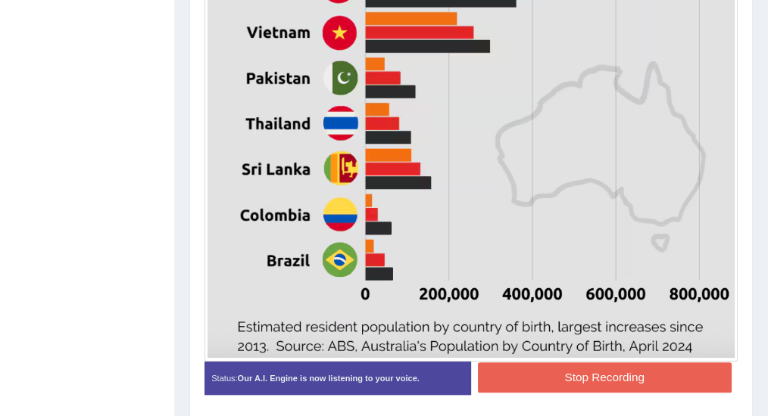
scroll to position [754, 0]
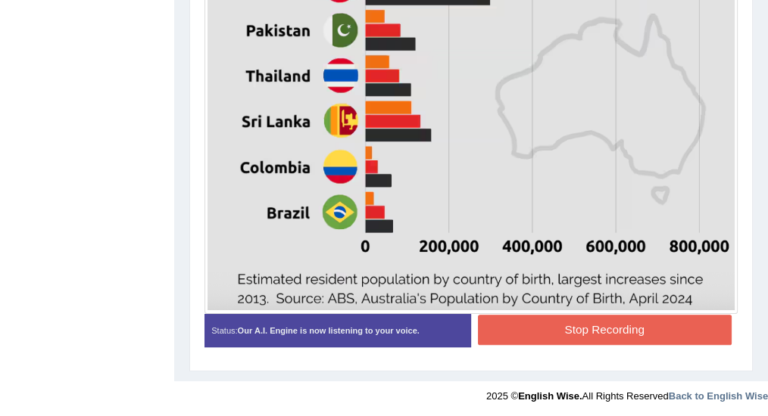
click at [593, 319] on button "Stop Recording" at bounding box center [605, 330] width 254 height 30
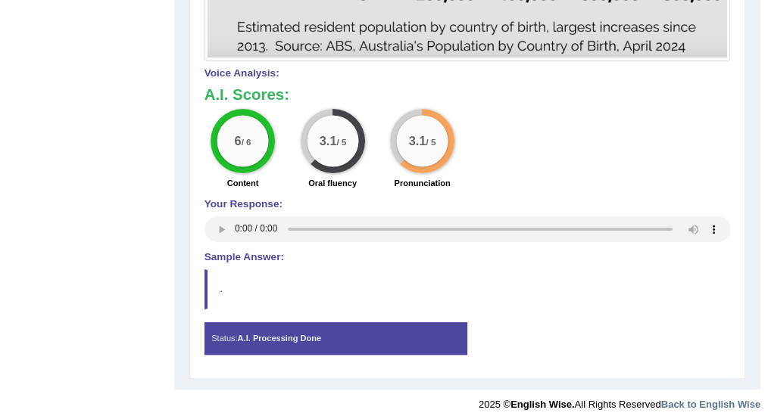
scroll to position [1005, 0]
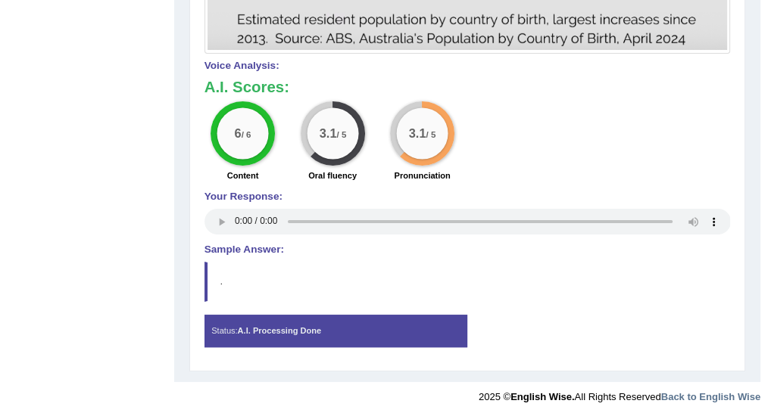
click at [276, 333] on div "Status: A.I. Processing Done" at bounding box center [335, 331] width 263 height 33
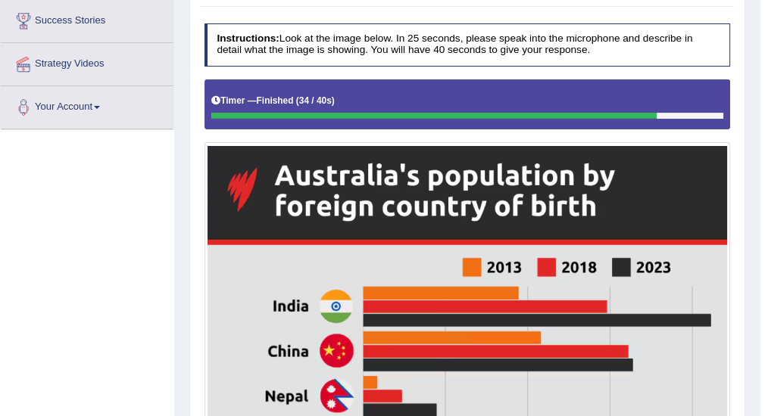
scroll to position [0, 0]
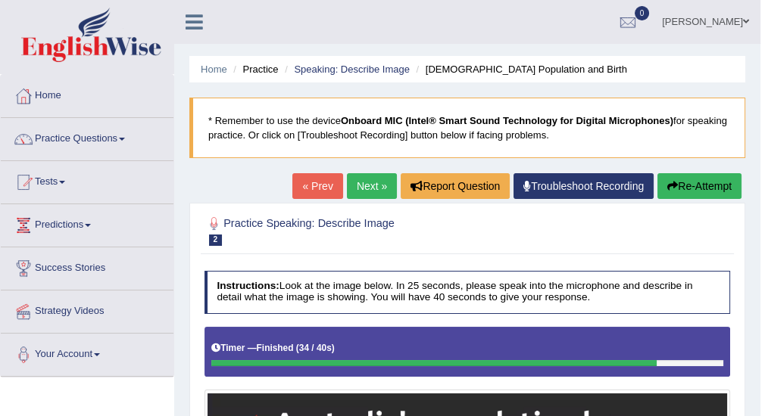
click at [683, 182] on button "Re-Attempt" at bounding box center [699, 186] width 84 height 26
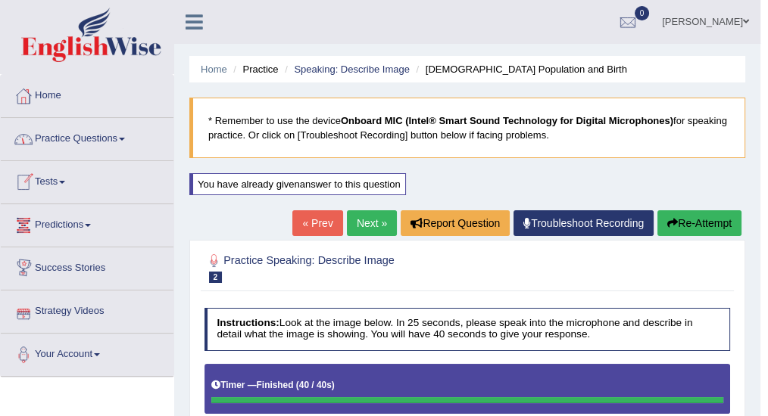
click at [87, 141] on link "Practice Questions" at bounding box center [87, 137] width 173 height 38
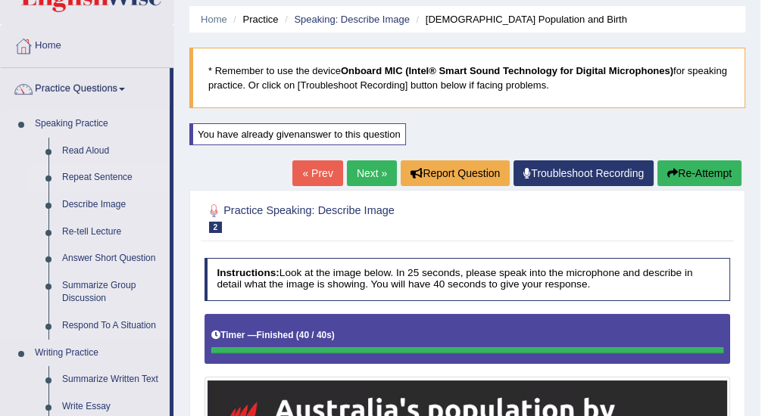
scroll to position [50, 0]
click at [123, 326] on link "Respond To A Situation" at bounding box center [112, 326] width 114 height 27
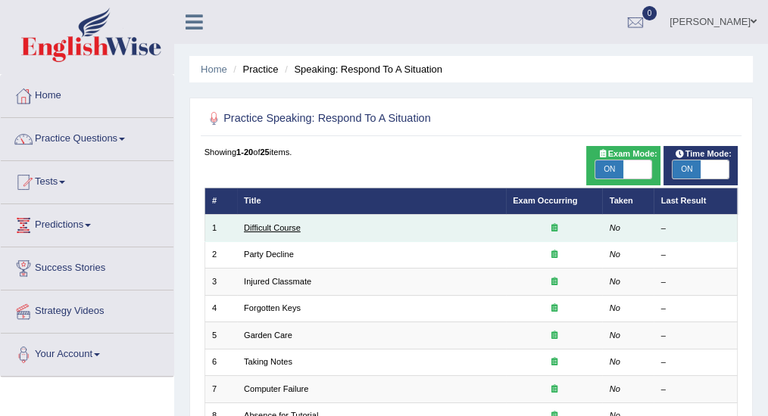
click at [280, 229] on link "Difficult Course" at bounding box center [272, 227] width 57 height 9
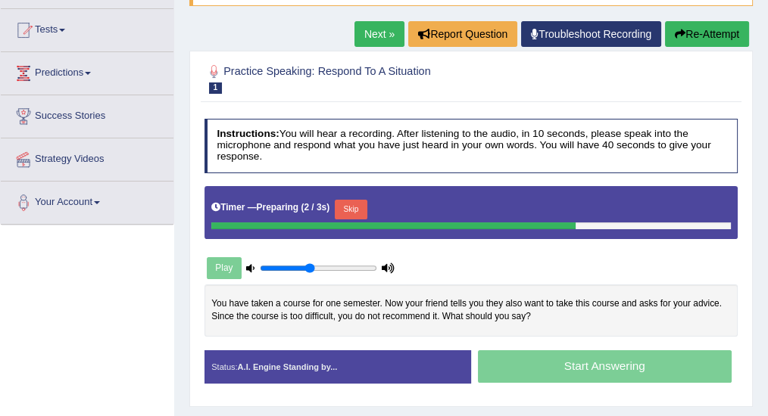
scroll to position [201, 0]
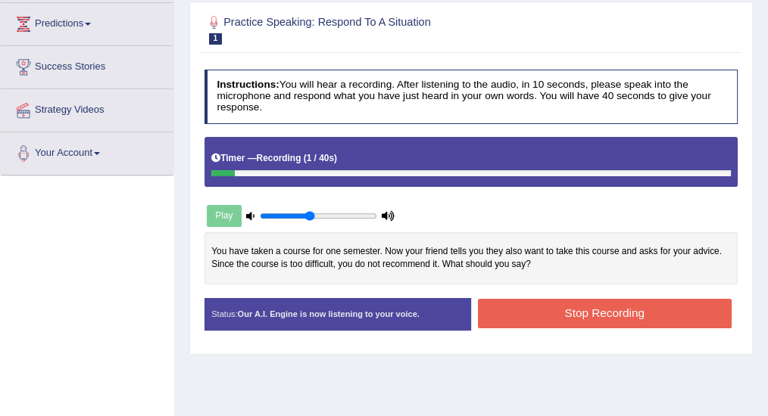
click at [513, 316] on button "Stop Recording" at bounding box center [605, 314] width 254 height 30
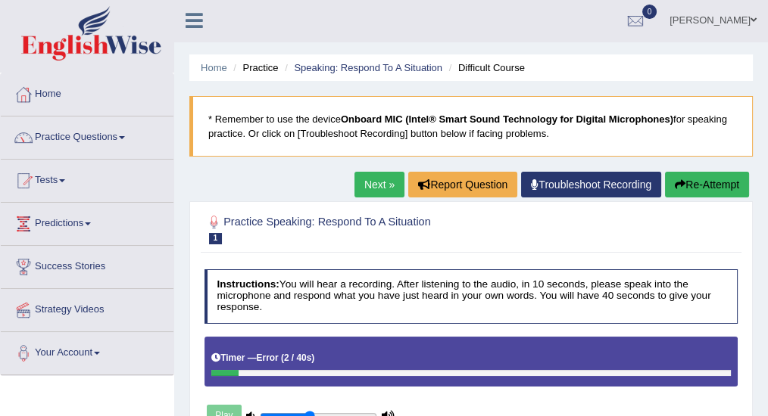
scroll to position [0, 0]
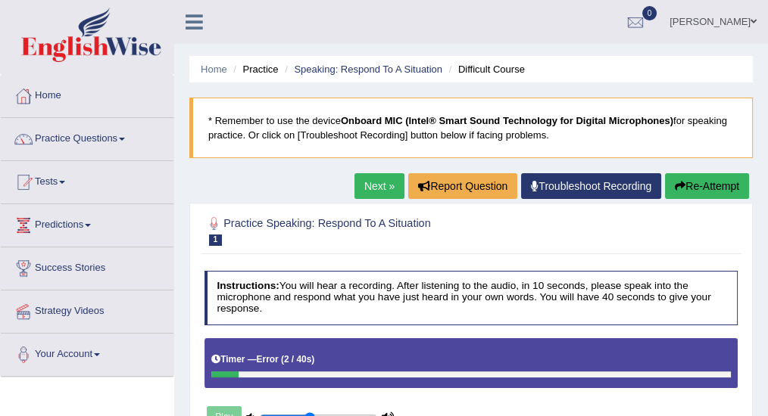
click at [703, 192] on button "Re-Attempt" at bounding box center [707, 186] width 84 height 26
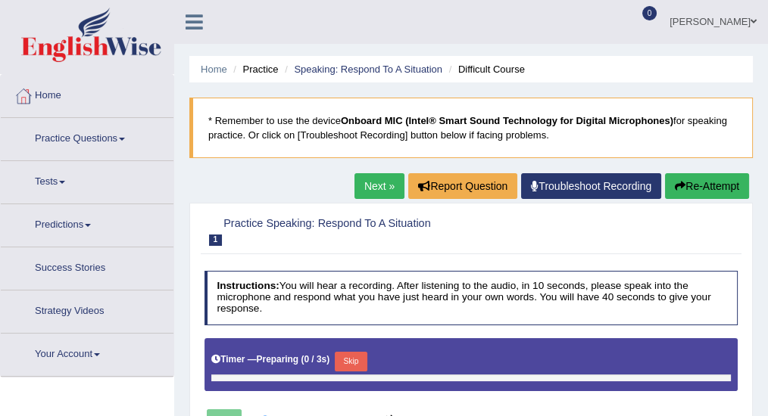
type input "0.45"
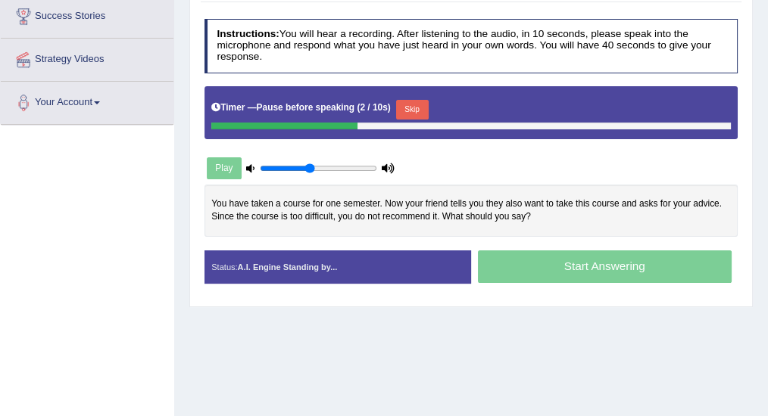
scroll to position [151, 0]
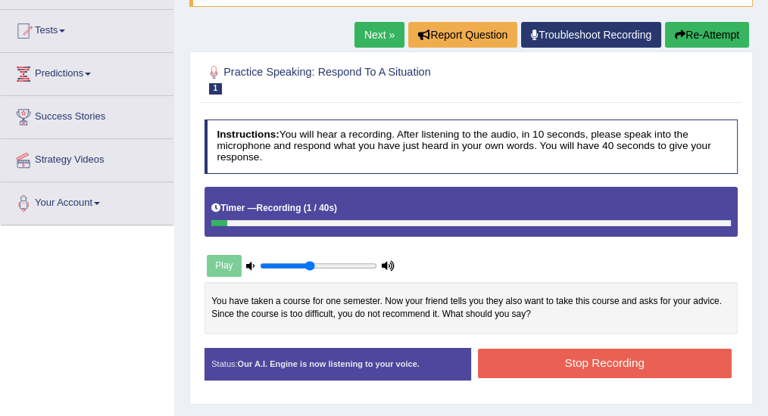
click at [619, 360] on button "Stop Recording" at bounding box center [605, 364] width 254 height 30
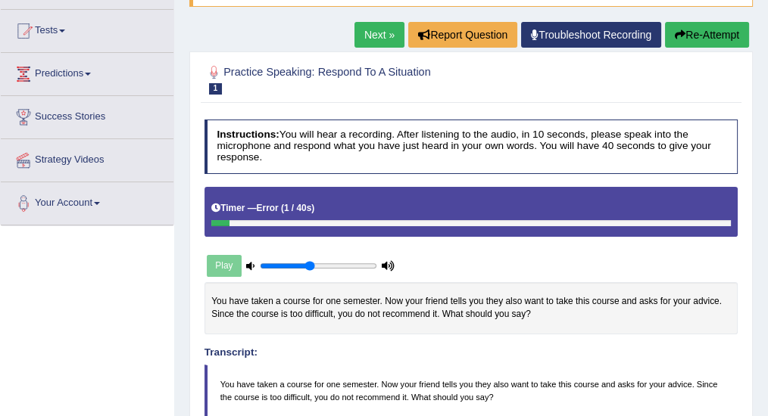
click at [703, 30] on button "Re-Attempt" at bounding box center [707, 35] width 84 height 26
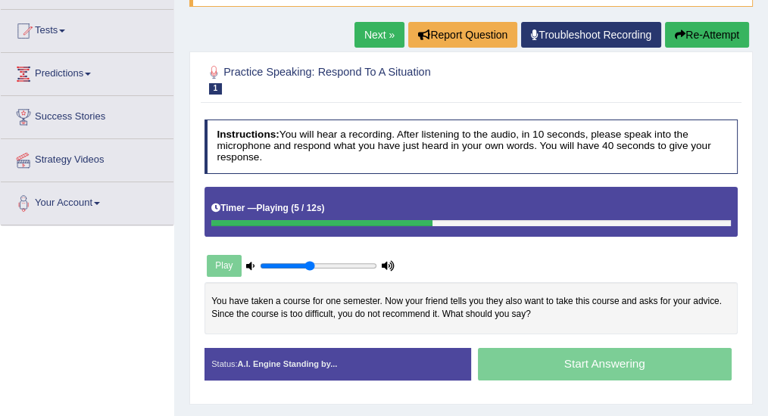
click at [700, 30] on button "Re-Attempt" at bounding box center [707, 35] width 84 height 26
click at [244, 263] on div "Play" at bounding box center [300, 266] width 193 height 33
click at [384, 262] on icon at bounding box center [388, 266] width 13 height 8
click at [385, 263] on icon at bounding box center [388, 266] width 13 height 8
click at [251, 263] on icon at bounding box center [250, 266] width 8 height 8
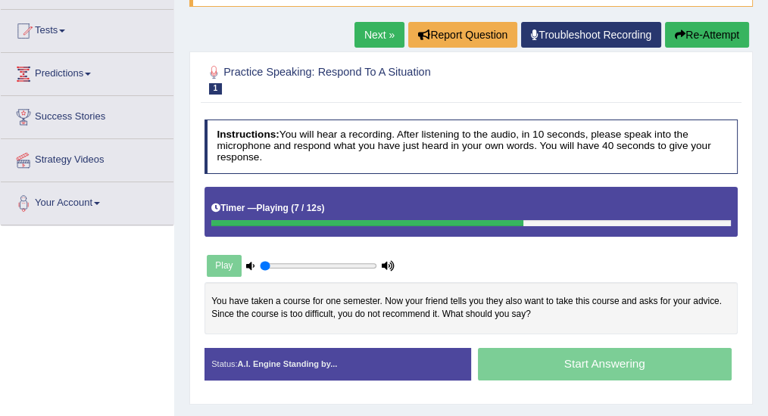
drag, startPoint x: 307, startPoint y: 263, endPoint x: 146, endPoint y: 257, distance: 160.6
click at [260, 261] on input "range" at bounding box center [318, 266] width 117 height 11
drag, startPoint x: 263, startPoint y: 259, endPoint x: 311, endPoint y: 263, distance: 47.8
type input "0.45"
click at [311, 263] on input "range" at bounding box center [318, 266] width 117 height 11
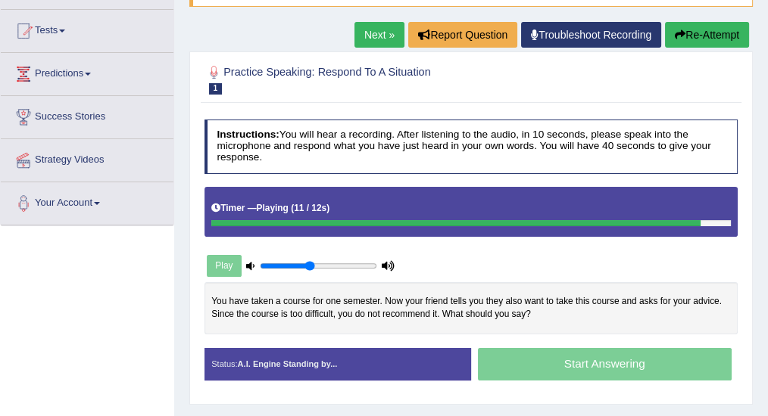
click at [383, 263] on icon at bounding box center [388, 266] width 13 height 8
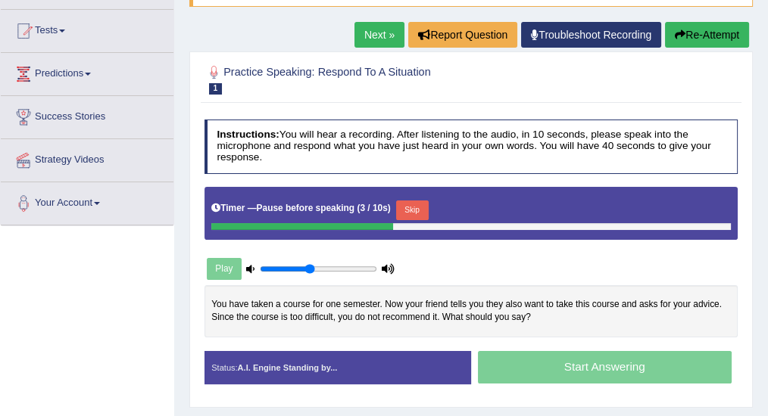
click at [249, 265] on icon at bounding box center [250, 269] width 8 height 8
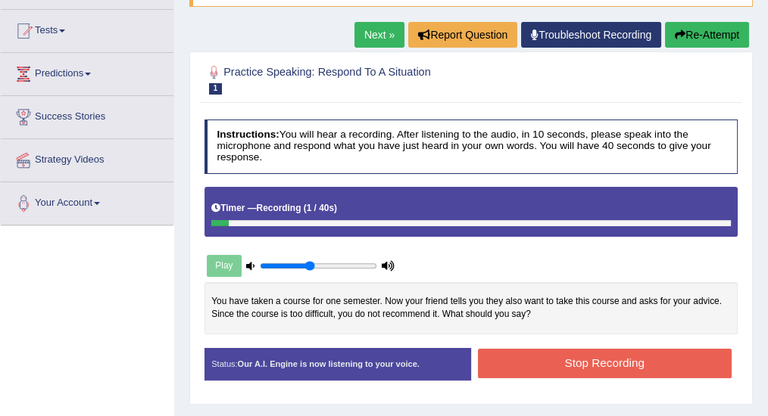
click at [545, 363] on button "Stop Recording" at bounding box center [605, 364] width 254 height 30
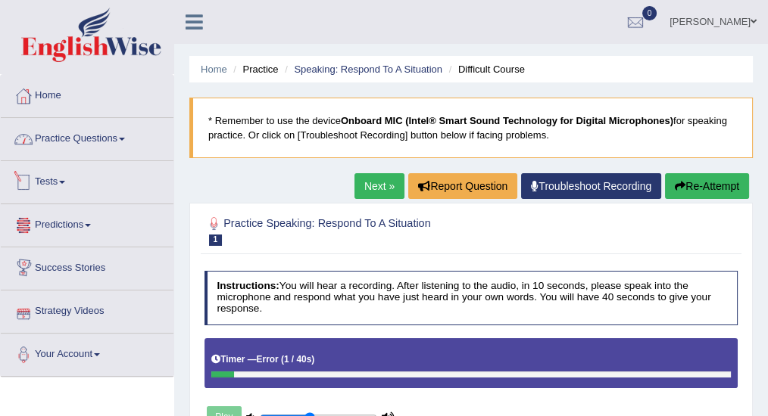
click at [79, 138] on link "Practice Questions" at bounding box center [87, 137] width 173 height 38
